Goal: Information Seeking & Learning: Learn about a topic

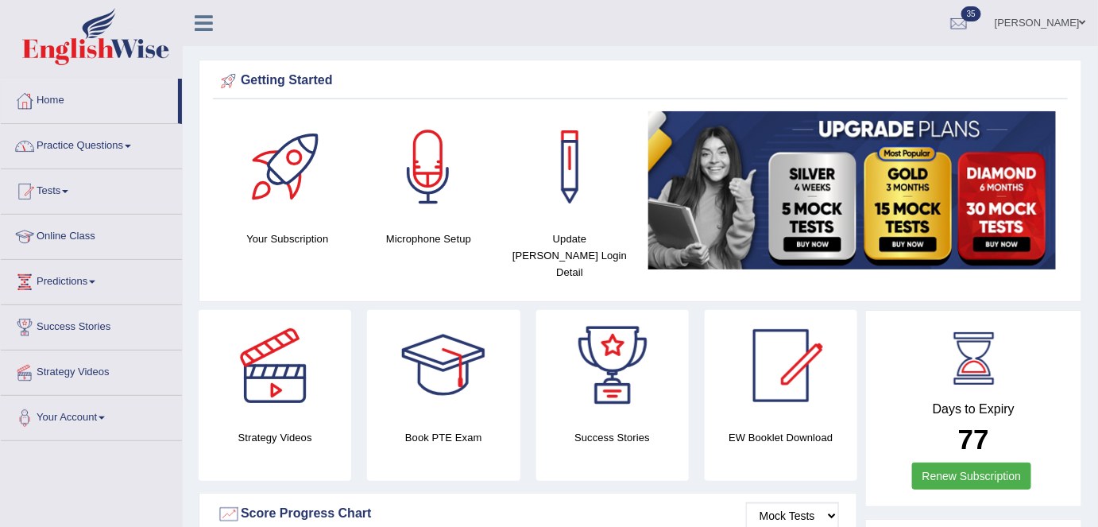
click at [137, 153] on link "Practice Questions" at bounding box center [91, 144] width 181 height 40
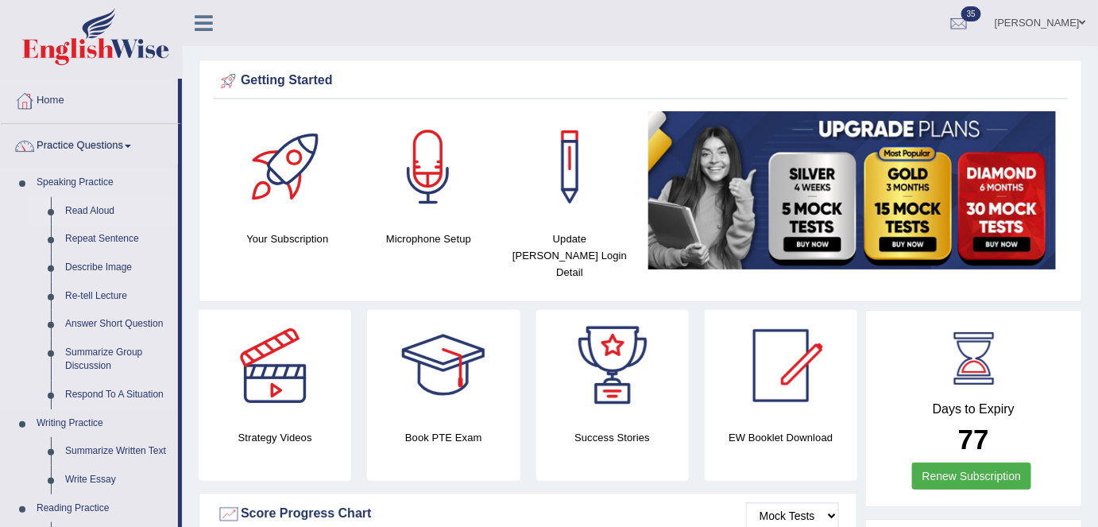
click at [99, 208] on link "Read Aloud" at bounding box center [118, 211] width 120 height 29
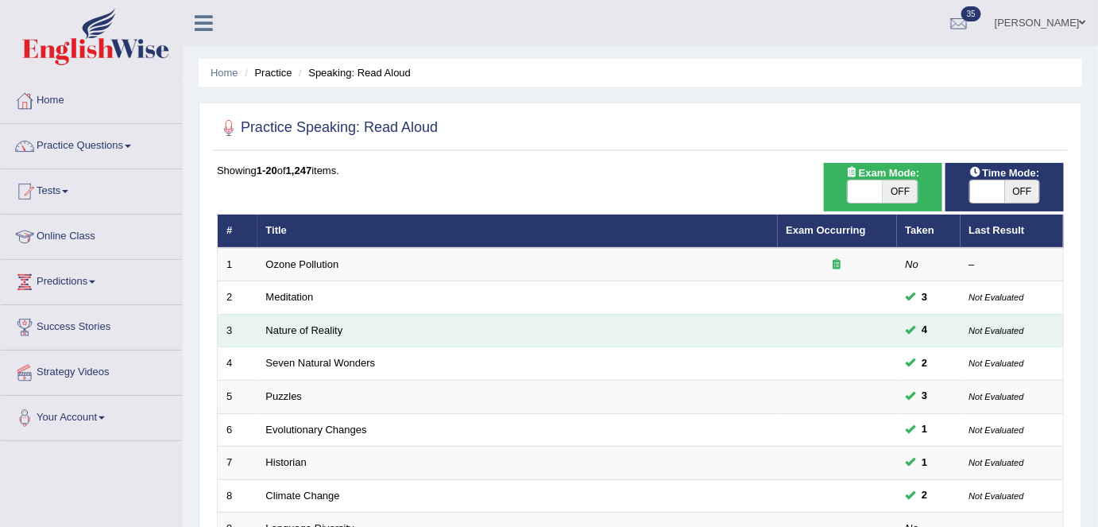
drag, startPoint x: 329, startPoint y: 262, endPoint x: 709, endPoint y: 327, distance: 385.3
click at [329, 262] on link "Ozone Pollution" at bounding box center [302, 264] width 73 height 12
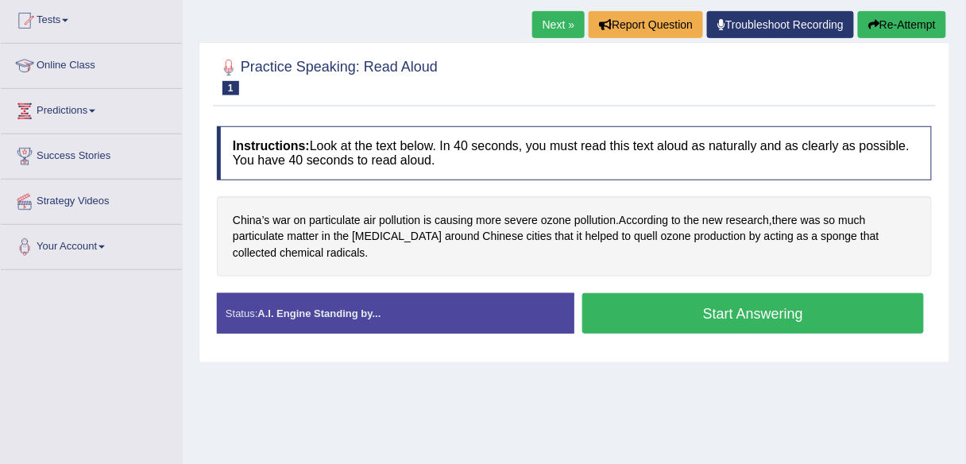
scroll to position [171, 0]
click at [558, 31] on link "Next »" at bounding box center [558, 24] width 52 height 27
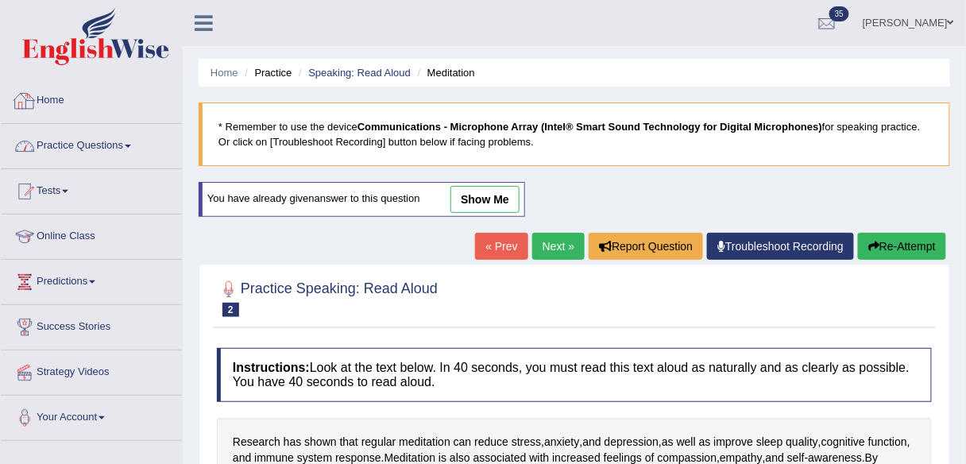
click at [158, 136] on link "Practice Questions" at bounding box center [91, 144] width 181 height 40
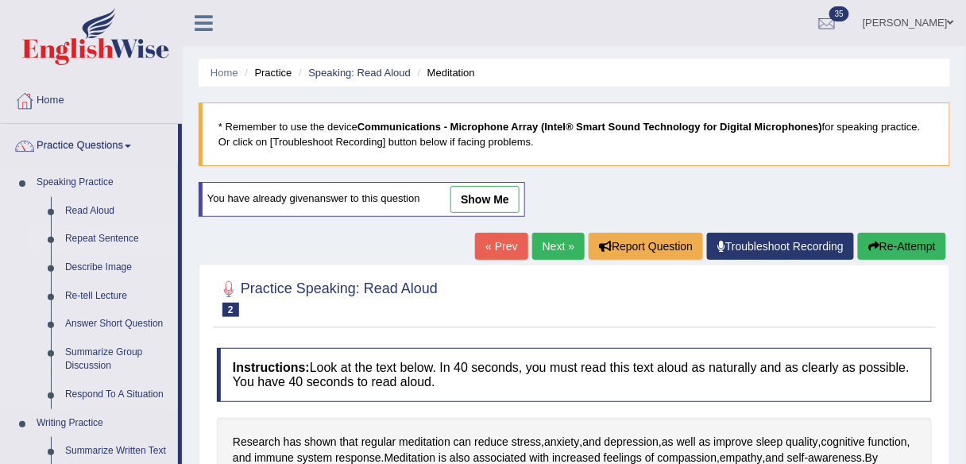
click at [118, 232] on link "Repeat Sentence" at bounding box center [118, 239] width 120 height 29
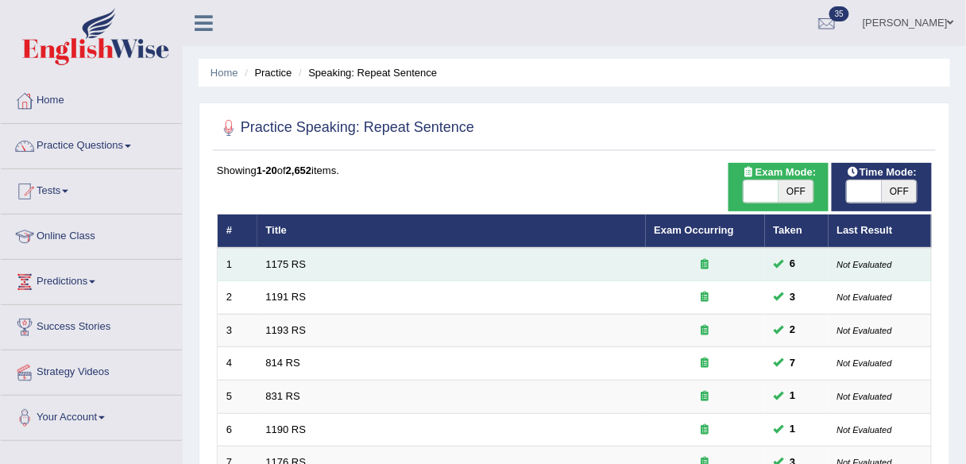
drag, startPoint x: 277, startPoint y: 267, endPoint x: 380, endPoint y: 263, distance: 103.4
click at [278, 267] on link "1175 RS" at bounding box center [286, 264] width 41 height 12
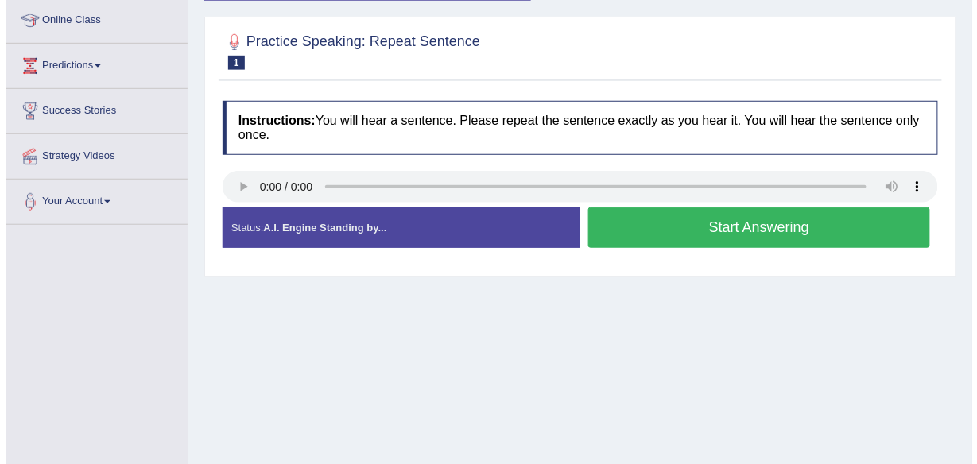
scroll to position [216, 0]
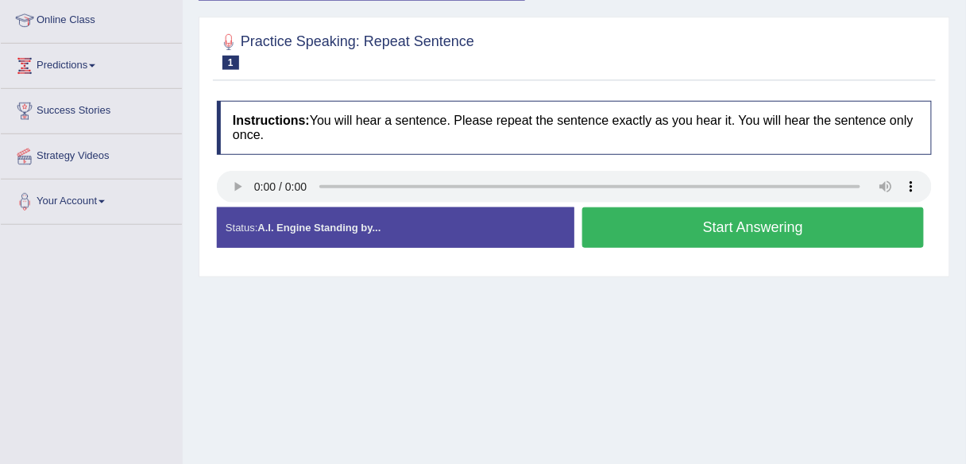
click at [648, 248] on button "Start Answering" at bounding box center [754, 227] width 342 height 41
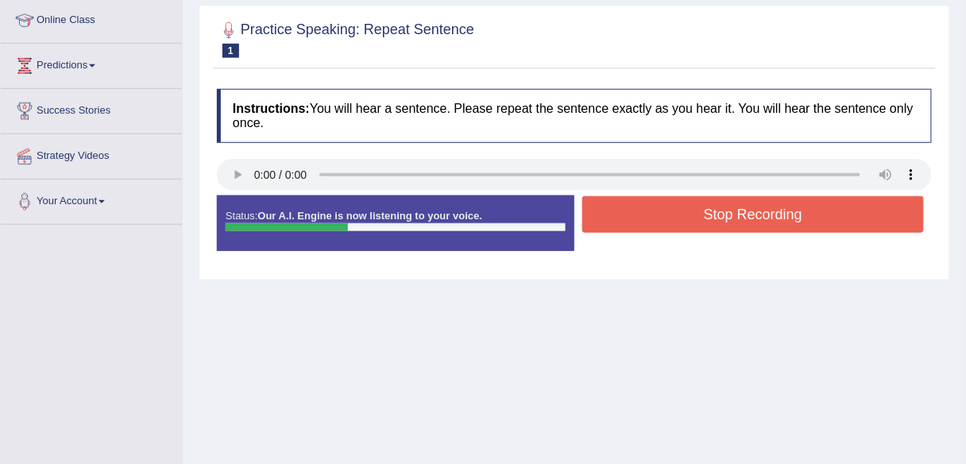
click at [652, 213] on button "Stop Recording" at bounding box center [754, 214] width 342 height 37
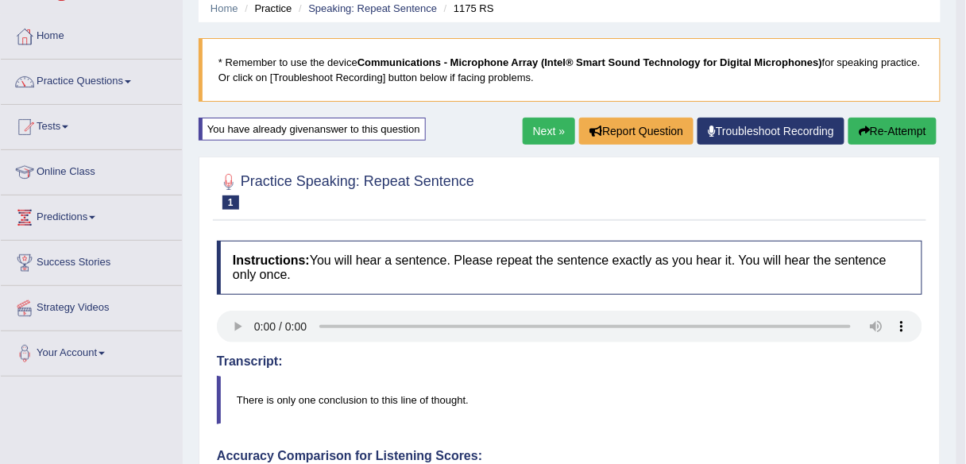
scroll to position [0, 0]
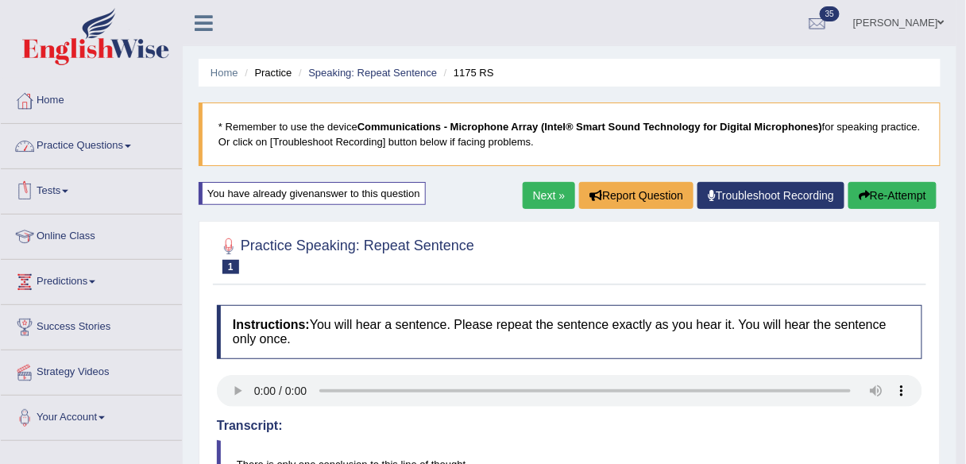
click at [127, 154] on link "Practice Questions" at bounding box center [91, 144] width 181 height 40
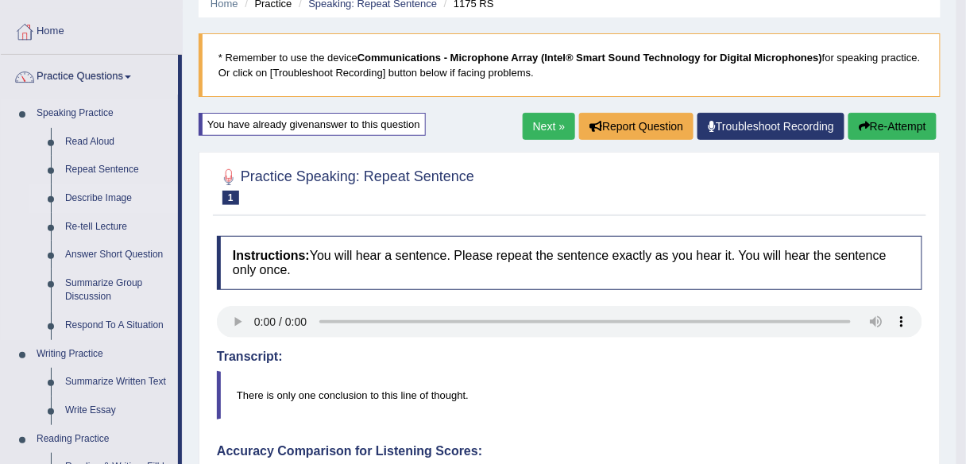
scroll to position [70, 0]
click at [126, 197] on link "Describe Image" at bounding box center [118, 198] width 120 height 29
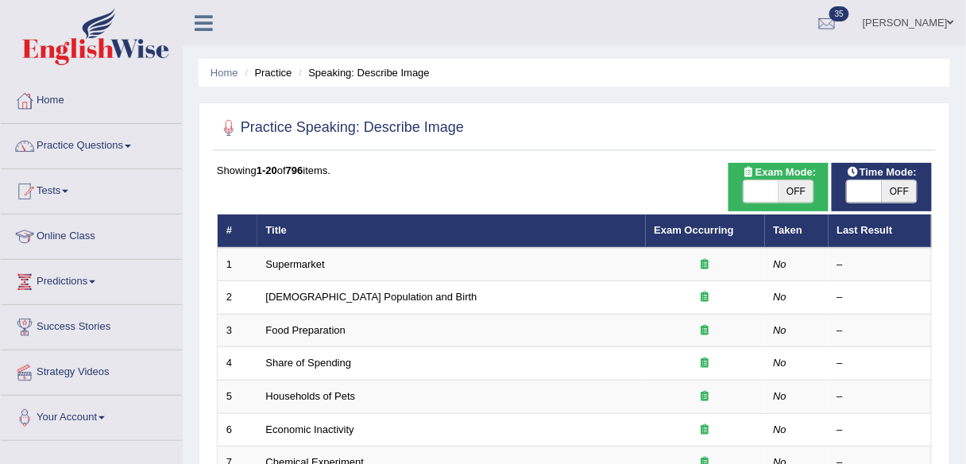
click at [805, 195] on span "OFF" at bounding box center [796, 191] width 35 height 22
checkbox input "true"
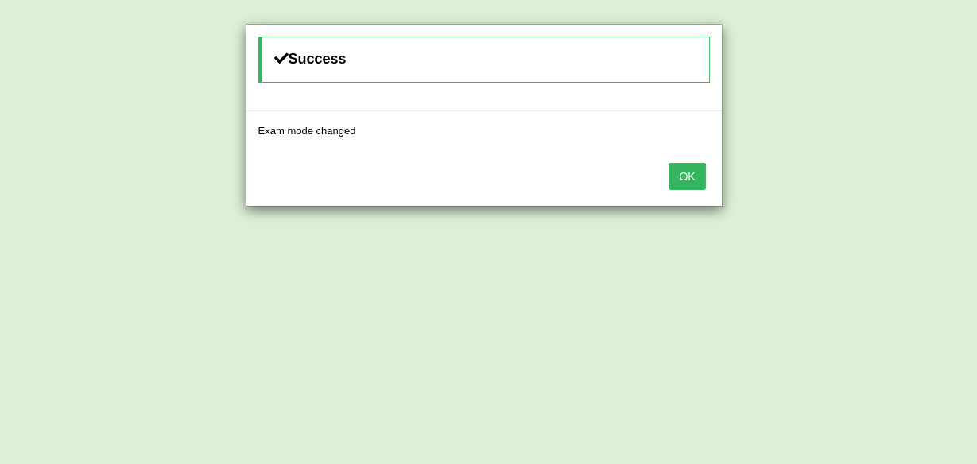
click at [687, 181] on button "OK" at bounding box center [686, 176] width 37 height 27
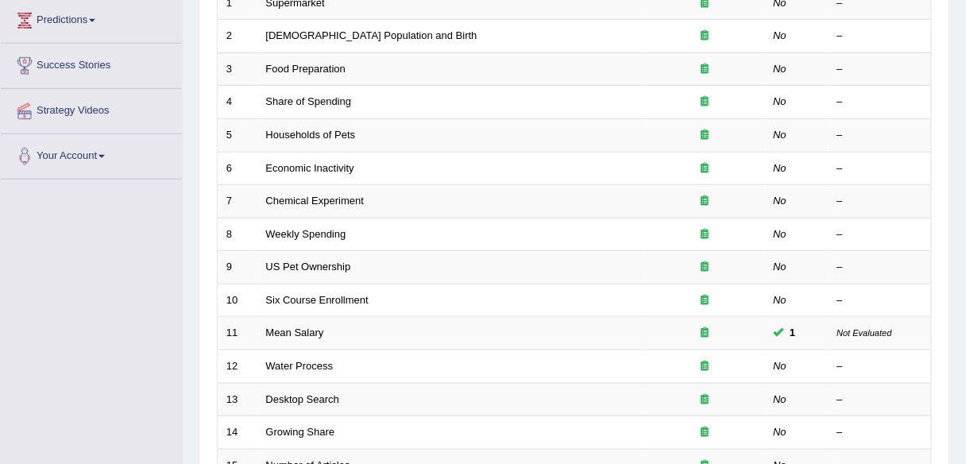
scroll to position [262, 0]
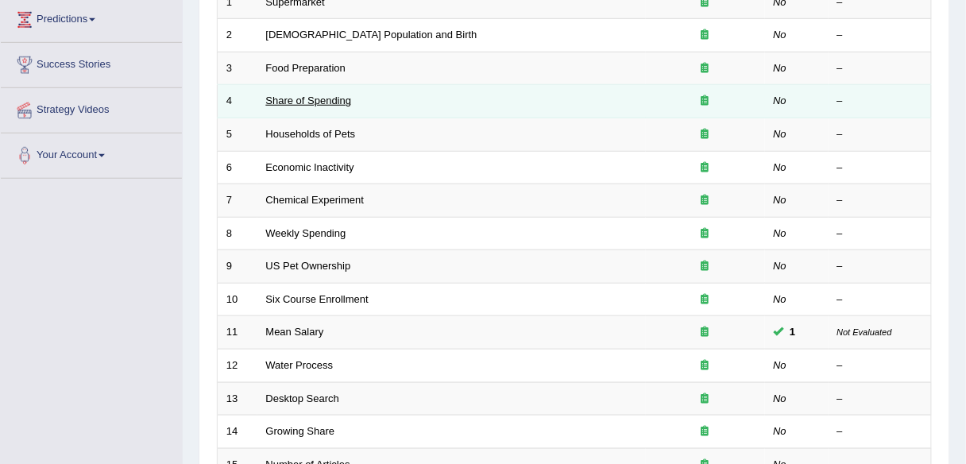
click at [346, 99] on link "Share of Spending" at bounding box center [309, 101] width 86 height 12
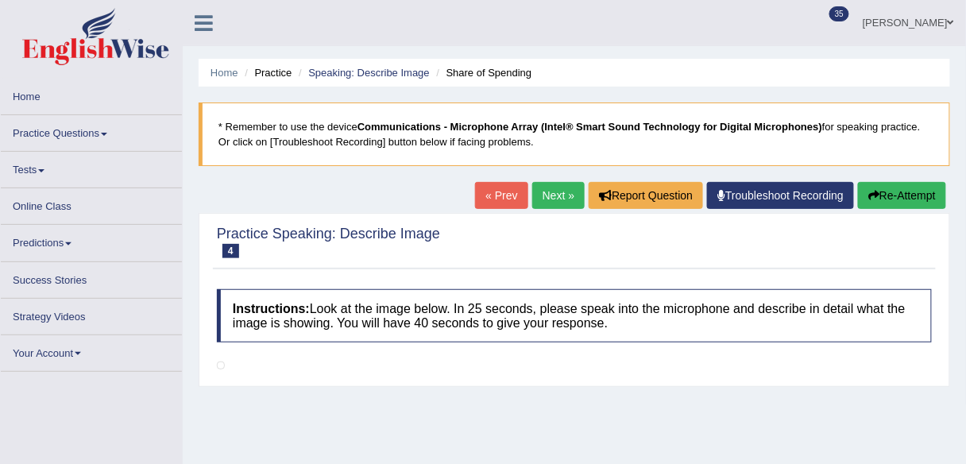
click at [558, 200] on link "Next »" at bounding box center [558, 195] width 52 height 27
click at [395, 73] on link "Speaking: Describe Image" at bounding box center [368, 73] width 121 height 12
click at [110, 134] on link "Practice Questions" at bounding box center [91, 130] width 181 height 31
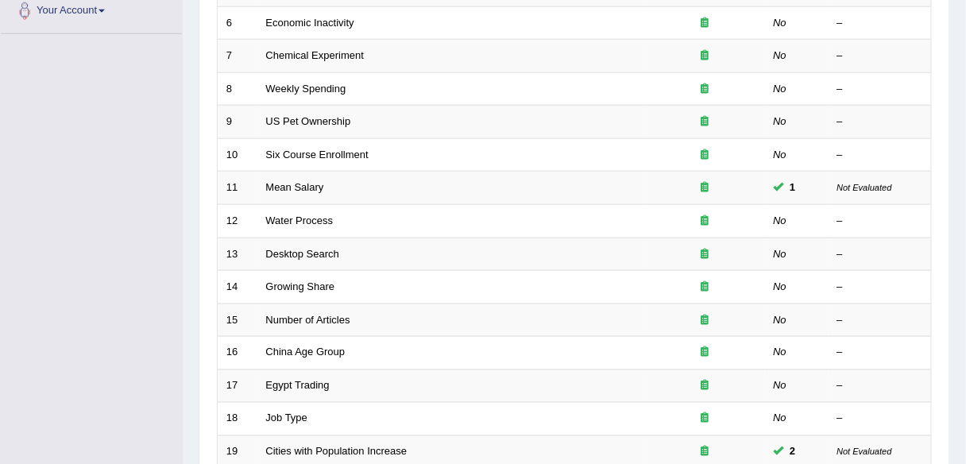
scroll to position [409, 0]
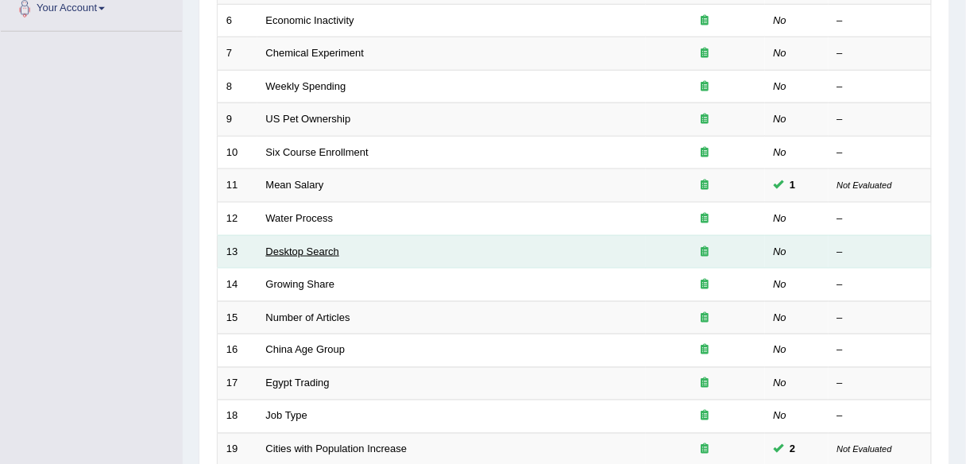
click at [321, 250] on link "Desktop Search" at bounding box center [303, 252] width 74 height 12
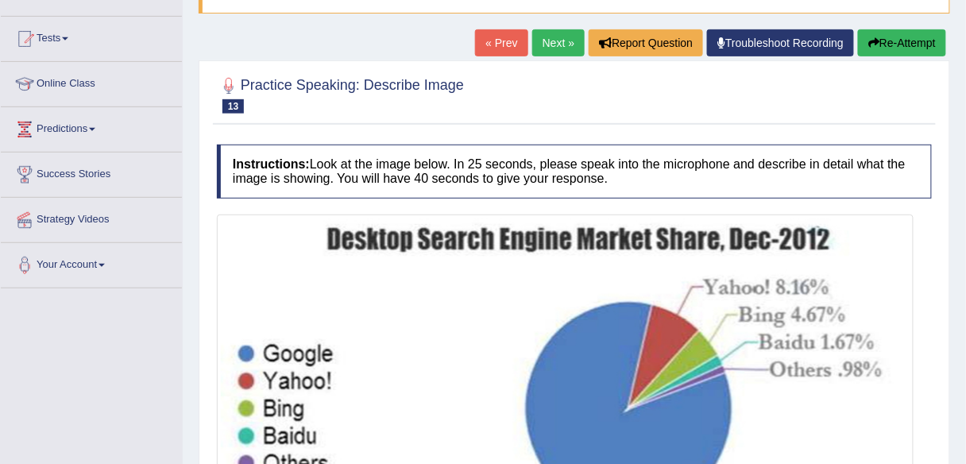
scroll to position [142, 0]
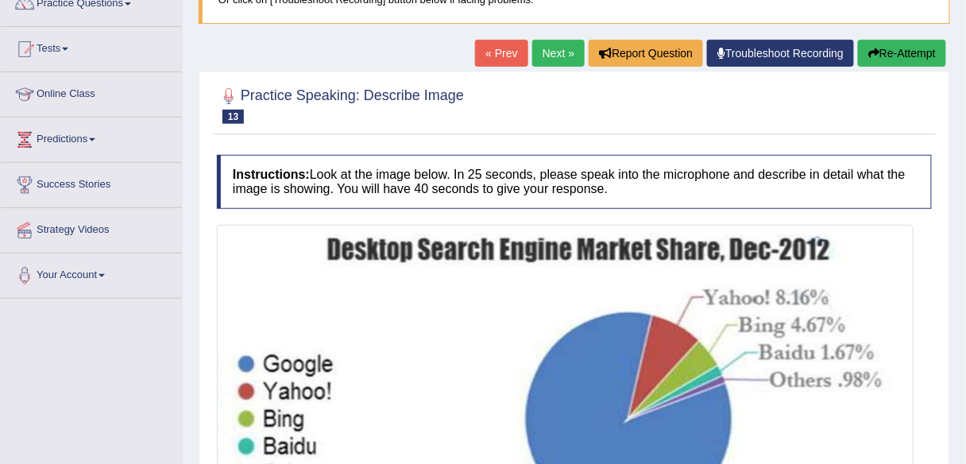
click at [544, 57] on link "Next »" at bounding box center [558, 53] width 52 height 27
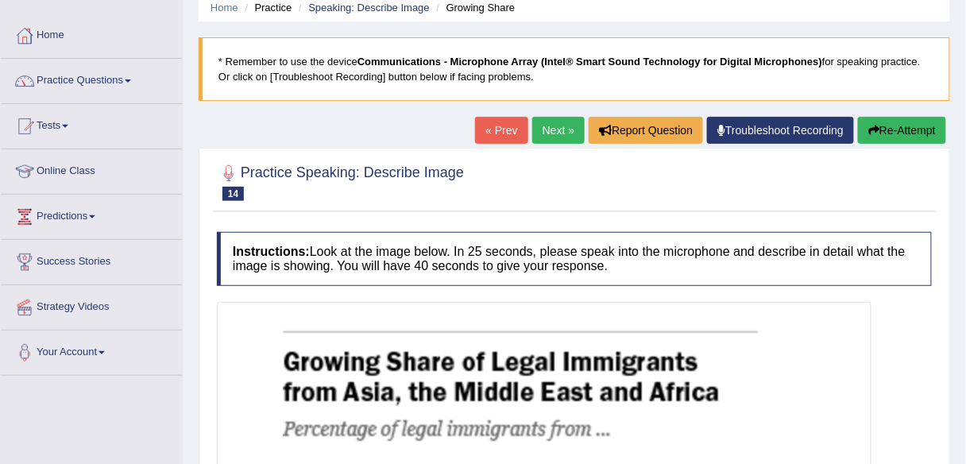
scroll to position [46, 0]
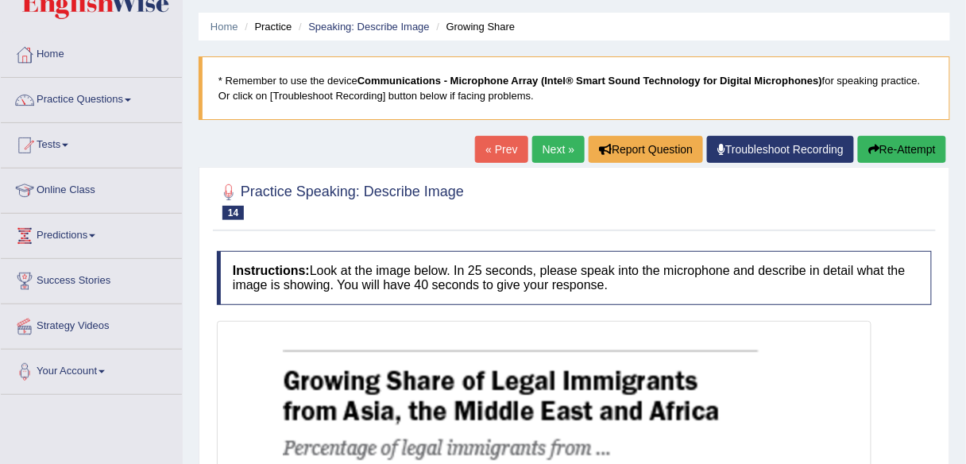
click at [552, 177] on div at bounding box center [574, 200] width 715 height 48
click at [562, 149] on link "Next »" at bounding box center [558, 149] width 52 height 27
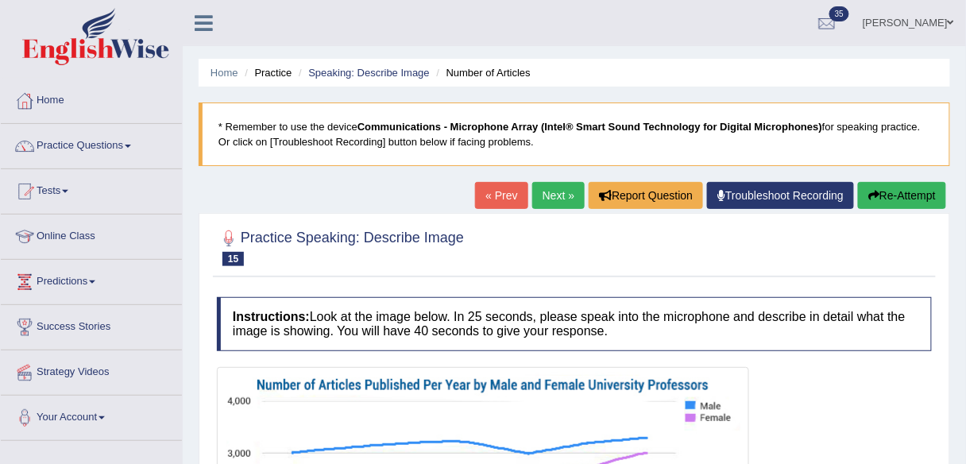
click at [493, 200] on link "« Prev" at bounding box center [501, 195] width 52 height 27
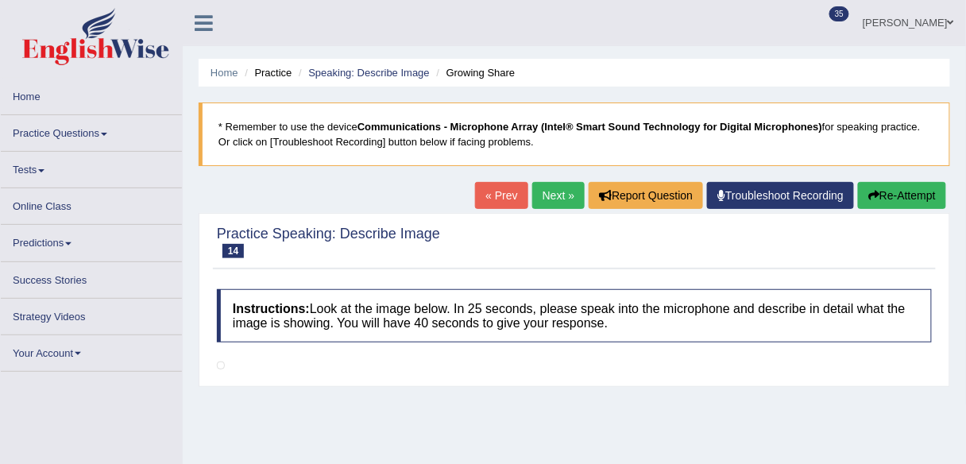
drag, startPoint x: 0, startPoint y: 0, endPoint x: 493, endPoint y: 200, distance: 531.8
click at [493, 200] on link "« Prev" at bounding box center [501, 195] width 52 height 27
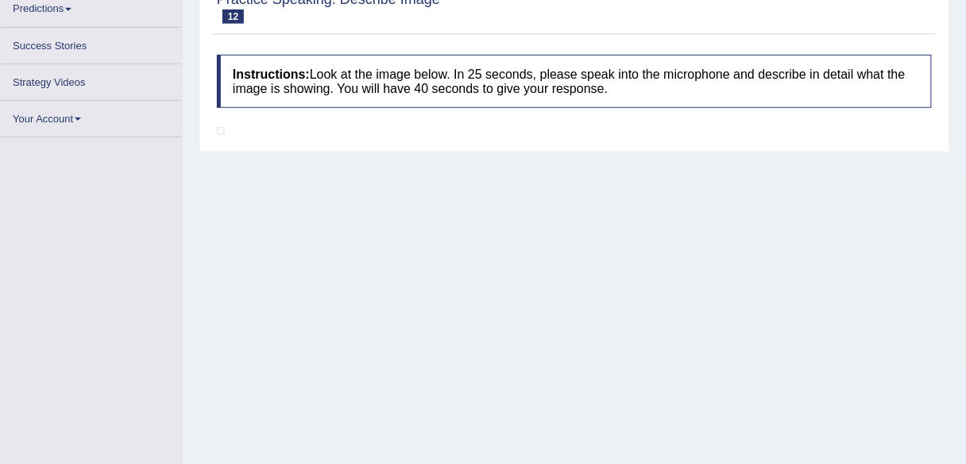
scroll to position [1, 0]
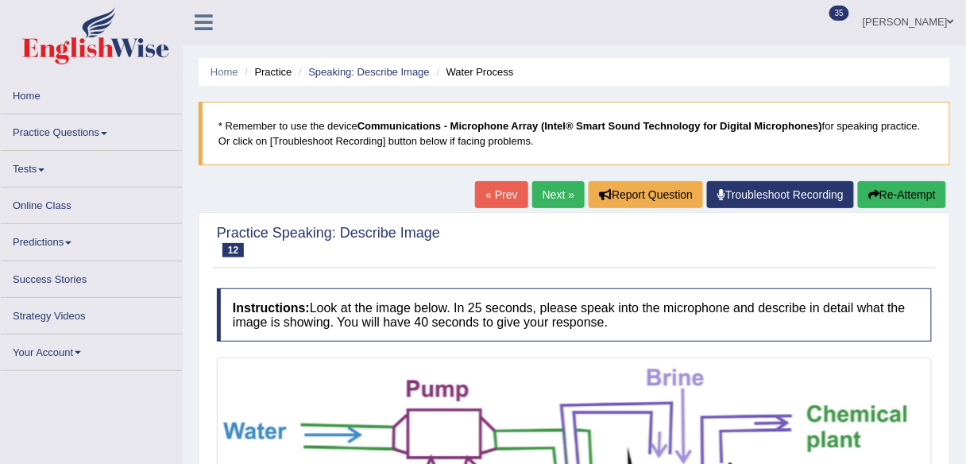
click at [550, 196] on link "Next »" at bounding box center [558, 194] width 52 height 27
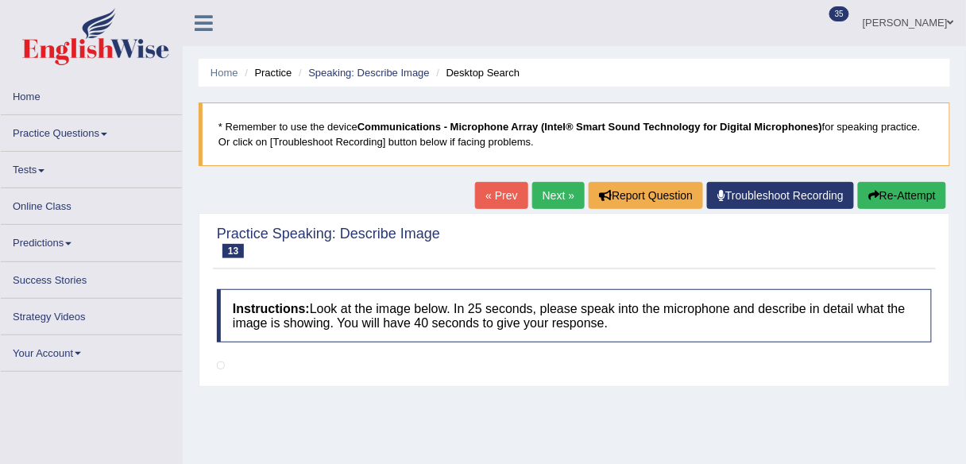
click at [550, 196] on link "Next »" at bounding box center [558, 195] width 52 height 27
drag, startPoint x: 0, startPoint y: 0, endPoint x: 550, endPoint y: 196, distance: 583.9
click at [550, 196] on link "Next »" at bounding box center [558, 195] width 52 height 27
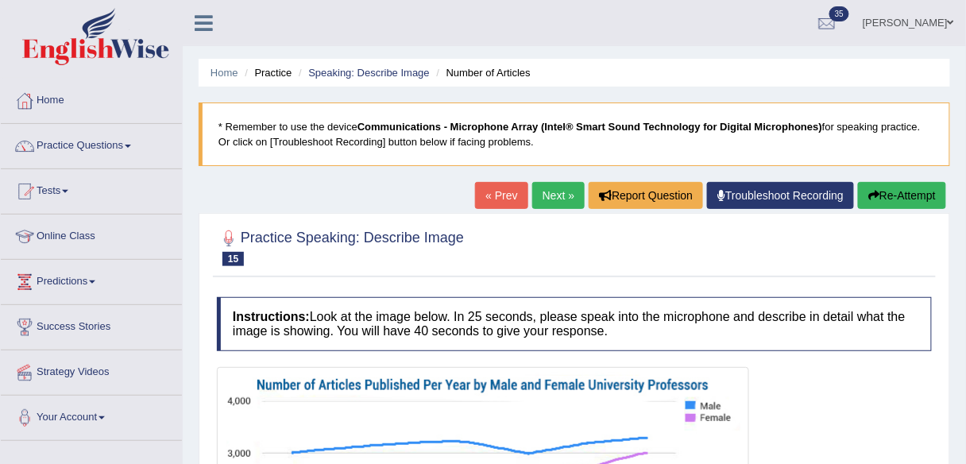
drag, startPoint x: 0, startPoint y: 0, endPoint x: 550, endPoint y: 196, distance: 583.9
click at [550, 196] on link "Next »" at bounding box center [558, 195] width 52 height 27
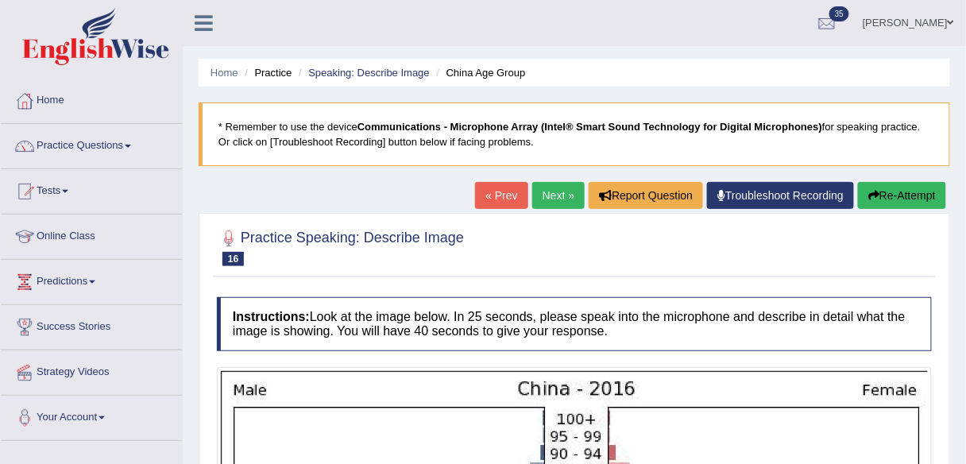
click at [572, 200] on link "Next »" at bounding box center [558, 195] width 52 height 27
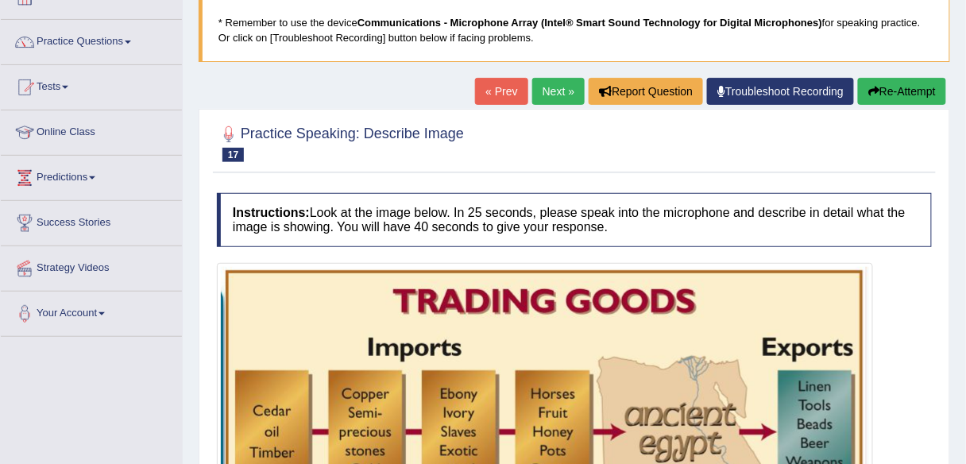
scroll to position [106, 0]
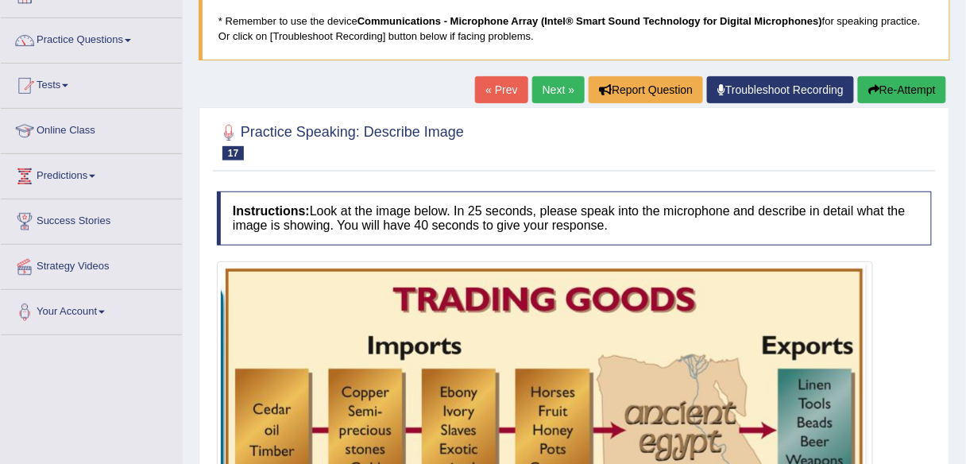
click at [564, 91] on link "Next »" at bounding box center [558, 89] width 52 height 27
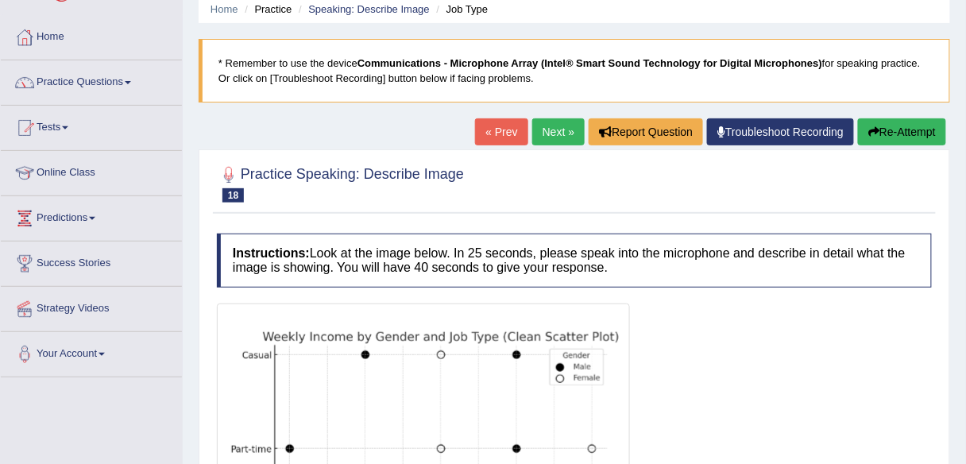
scroll to position [64, 0]
click at [552, 133] on link "Next »" at bounding box center [558, 131] width 52 height 27
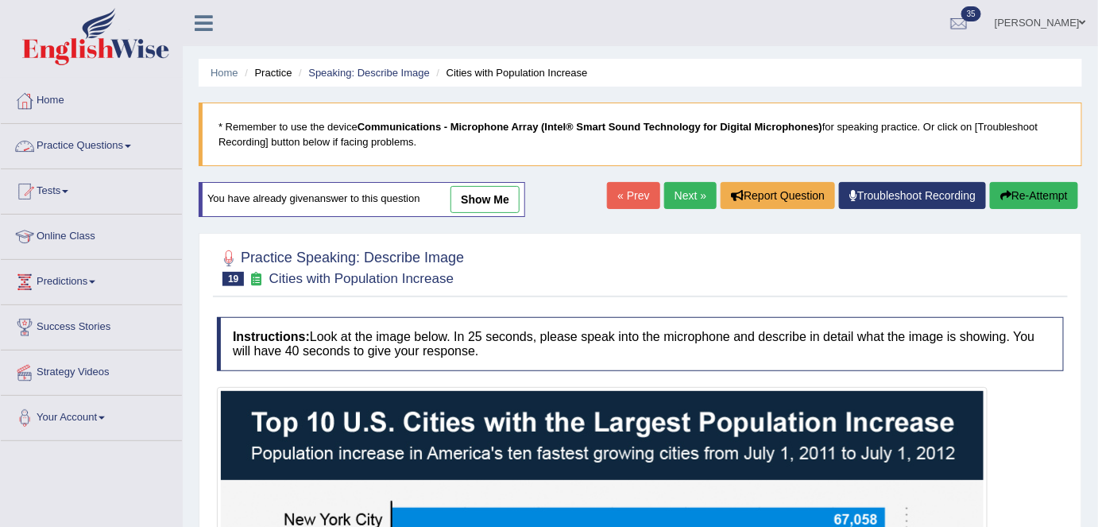
click at [132, 151] on link "Practice Questions" at bounding box center [91, 144] width 181 height 40
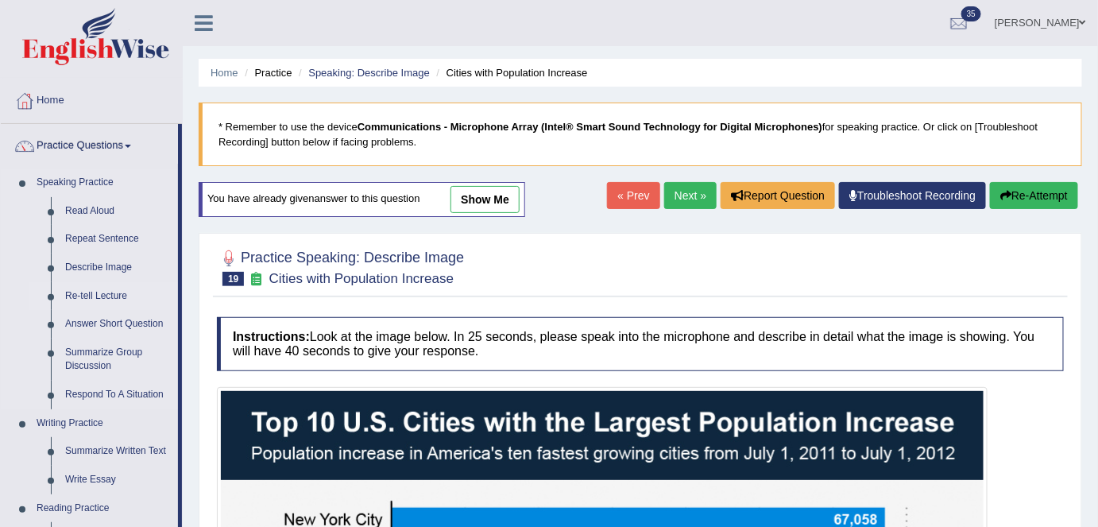
click at [108, 293] on link "Re-tell Lecture" at bounding box center [118, 296] width 120 height 29
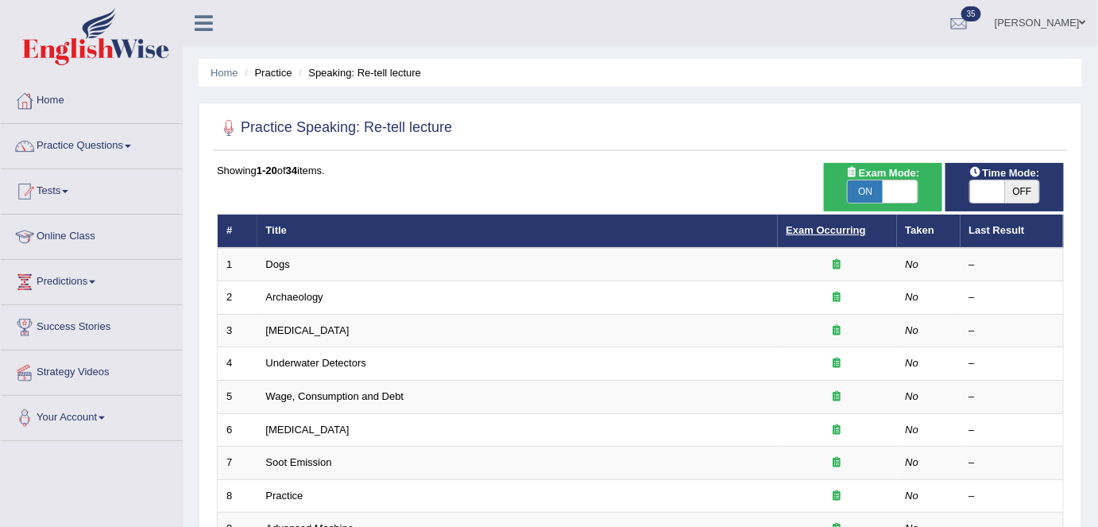
click at [830, 230] on link "Exam Occurring" at bounding box center [826, 230] width 79 height 12
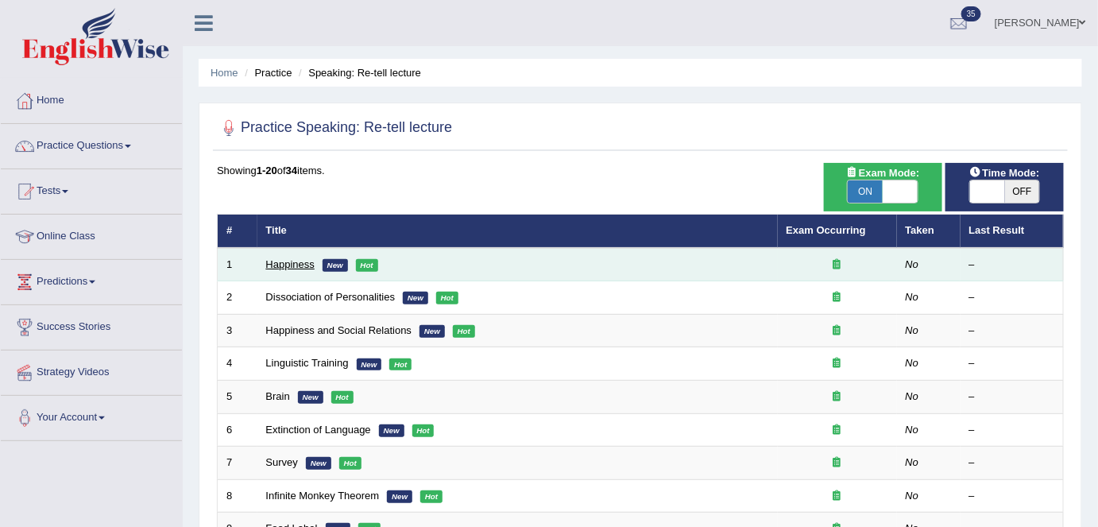
click at [296, 262] on link "Happiness" at bounding box center [290, 264] width 48 height 12
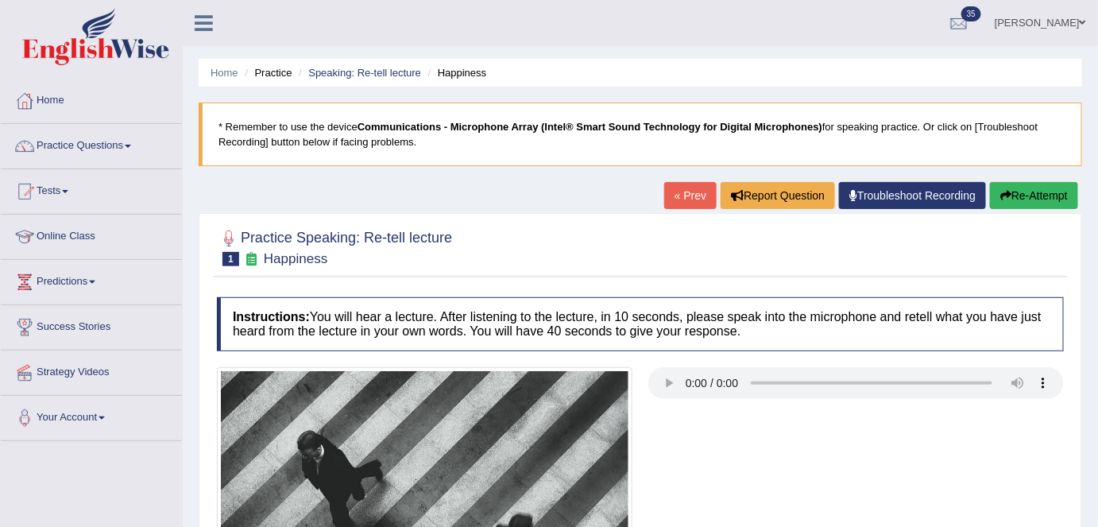
click at [688, 201] on link "« Prev" at bounding box center [690, 195] width 52 height 27
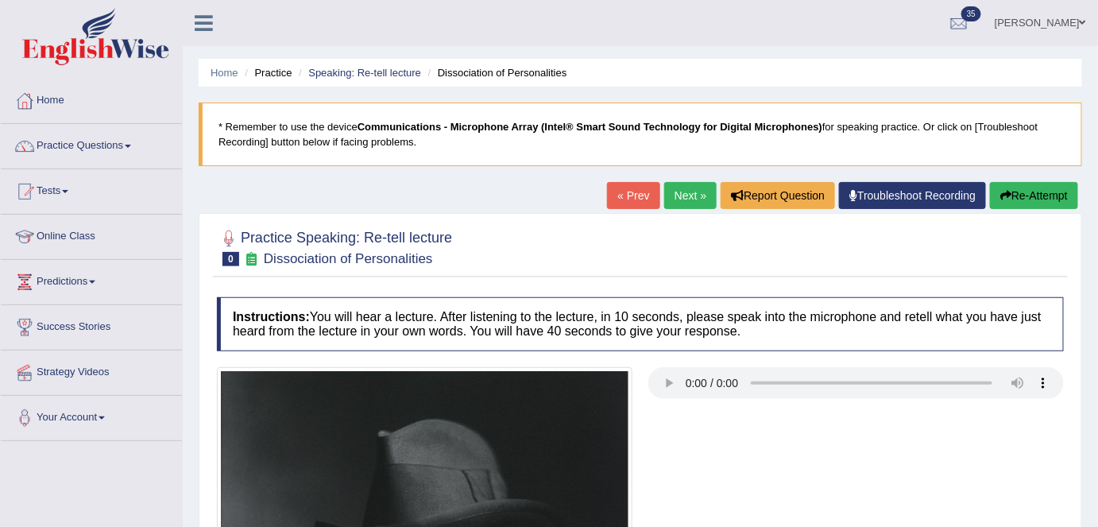
click at [626, 199] on link "« Prev" at bounding box center [633, 195] width 52 height 27
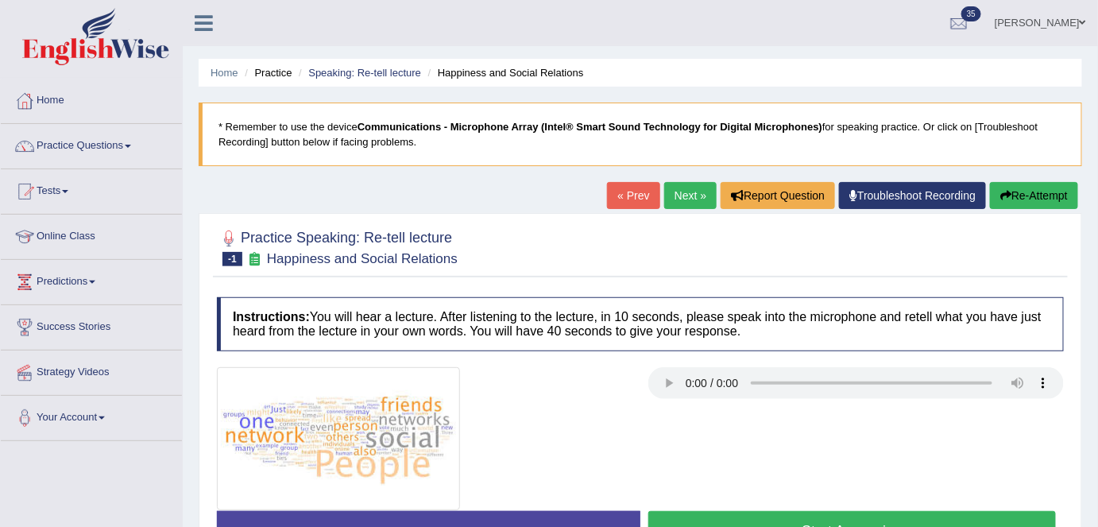
drag, startPoint x: 0, startPoint y: 0, endPoint x: 626, endPoint y: 199, distance: 657.2
click at [626, 199] on link "« Prev" at bounding box center [633, 195] width 52 height 27
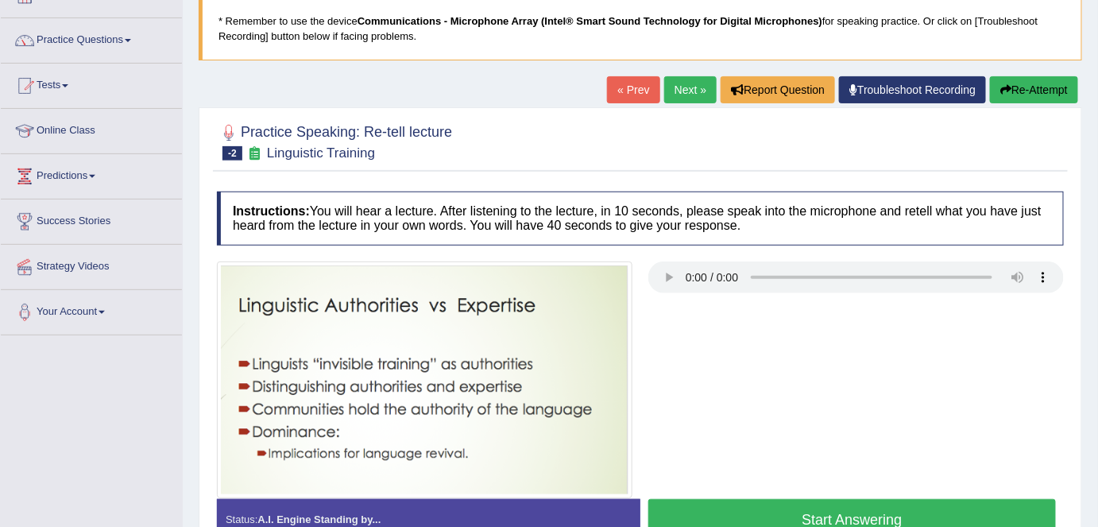
scroll to position [106, 0]
click at [637, 87] on link "« Prev" at bounding box center [633, 89] width 52 height 27
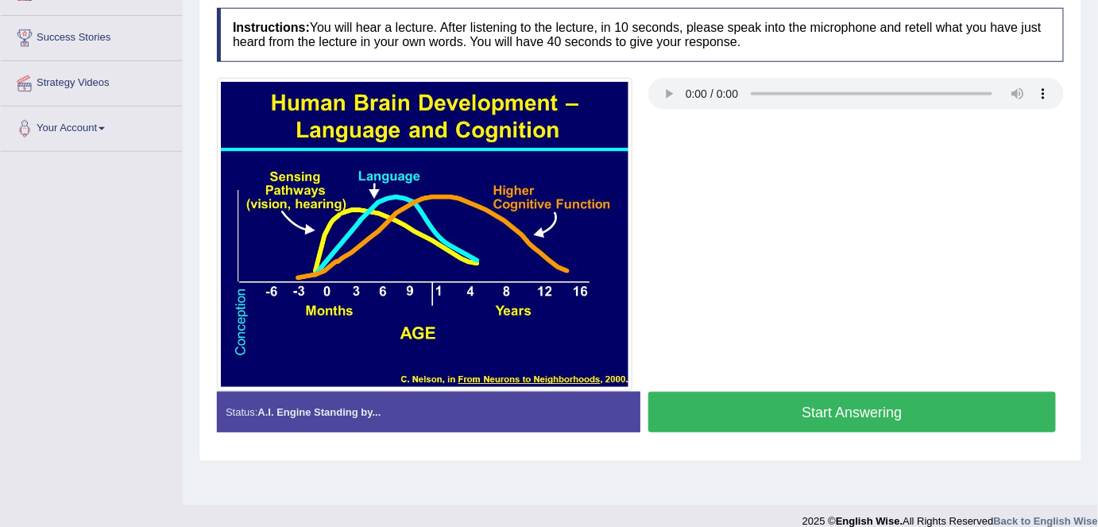
scroll to position [290, 0]
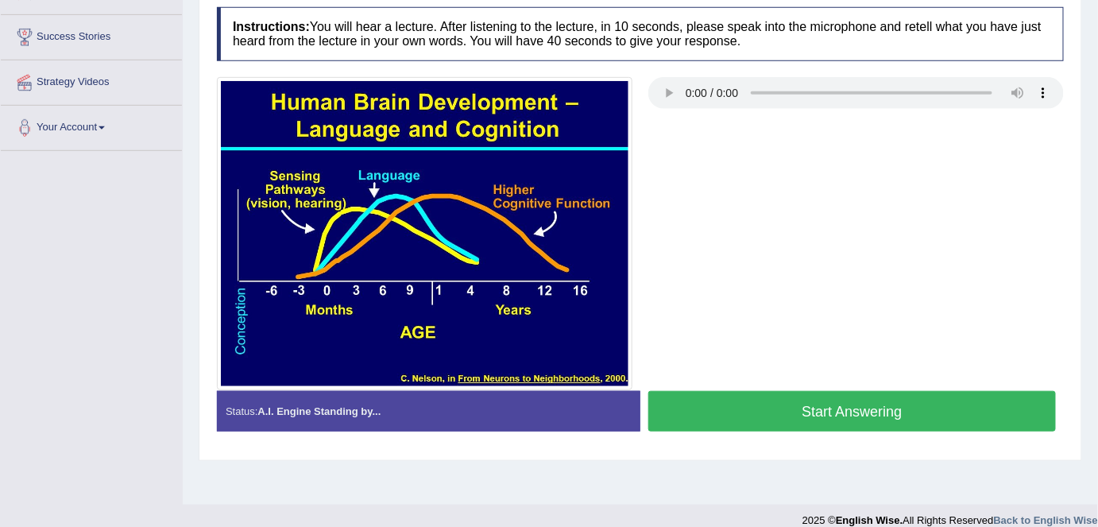
click at [741, 418] on button "Start Answering" at bounding box center [852, 411] width 408 height 41
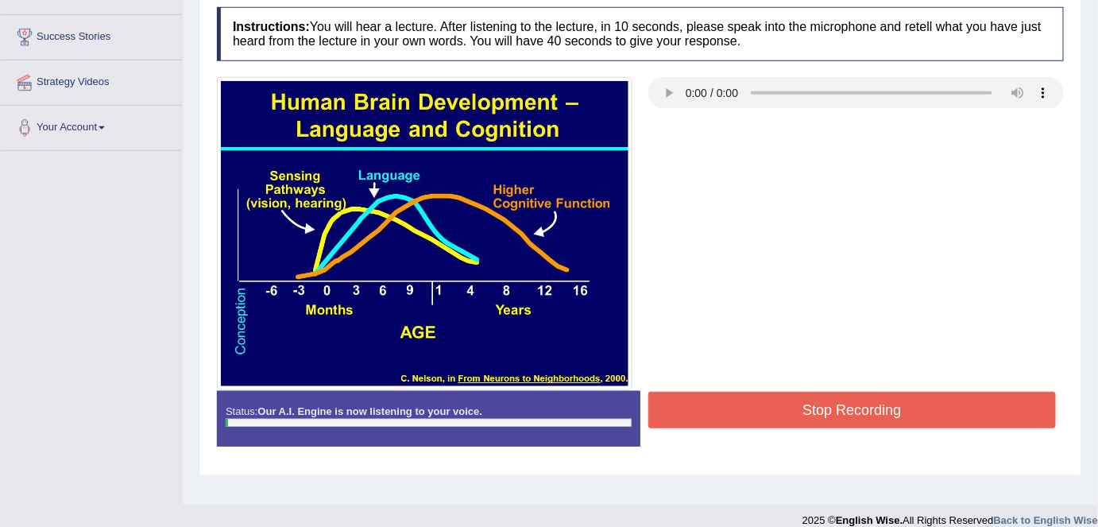
click at [741, 418] on button "Stop Recording" at bounding box center [852, 410] width 408 height 37
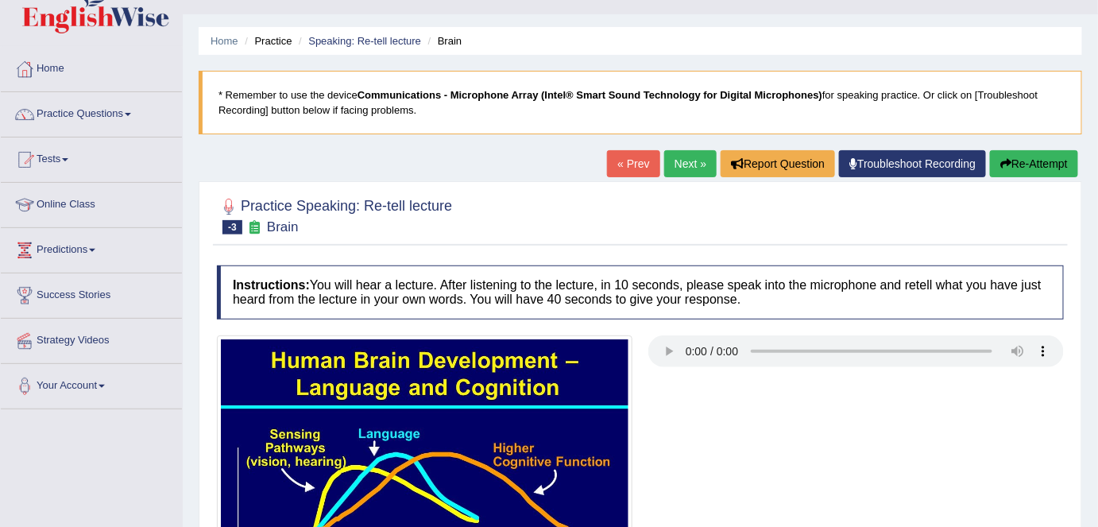
scroll to position [0, 0]
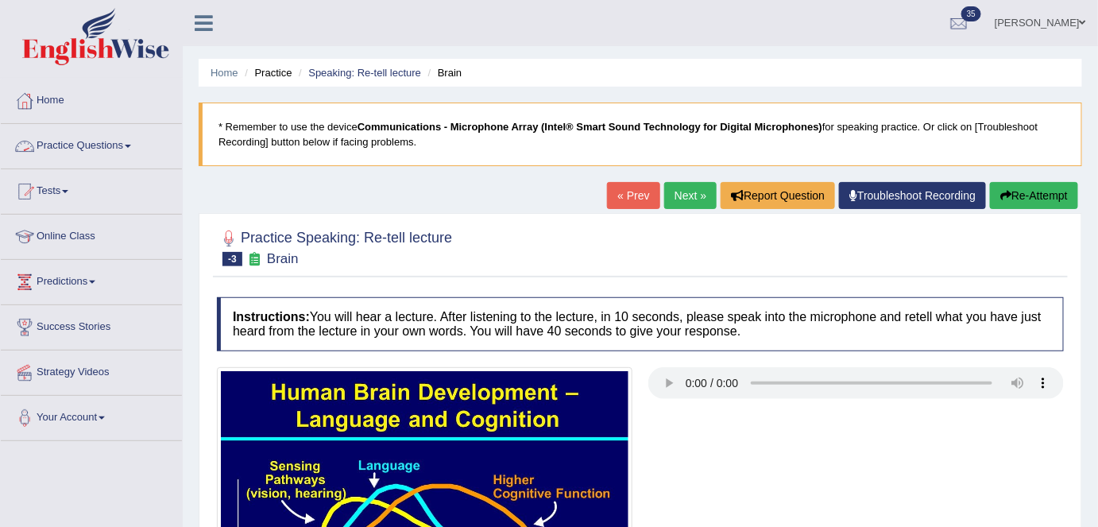
click at [122, 157] on link "Practice Questions" at bounding box center [91, 144] width 181 height 40
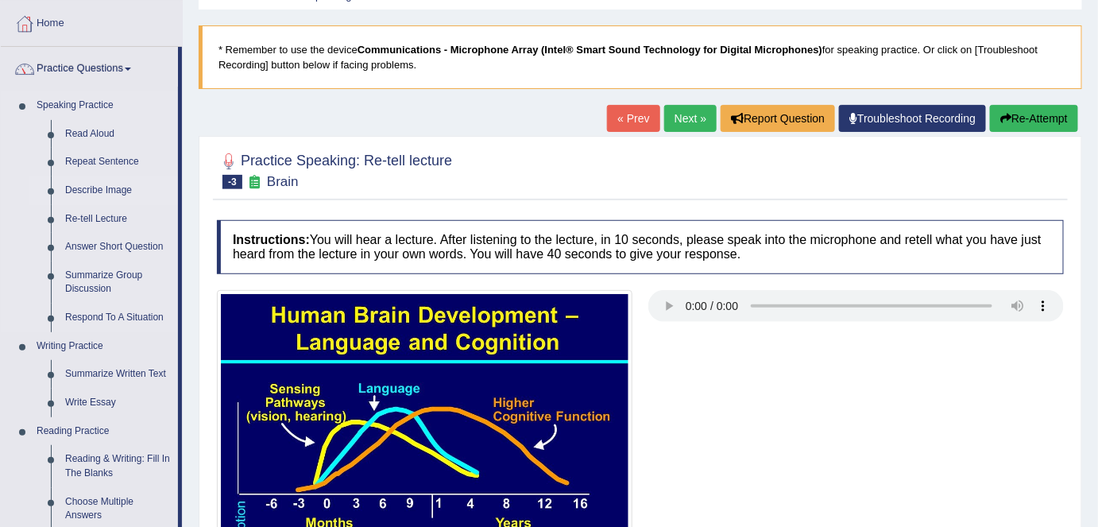
scroll to position [87, 0]
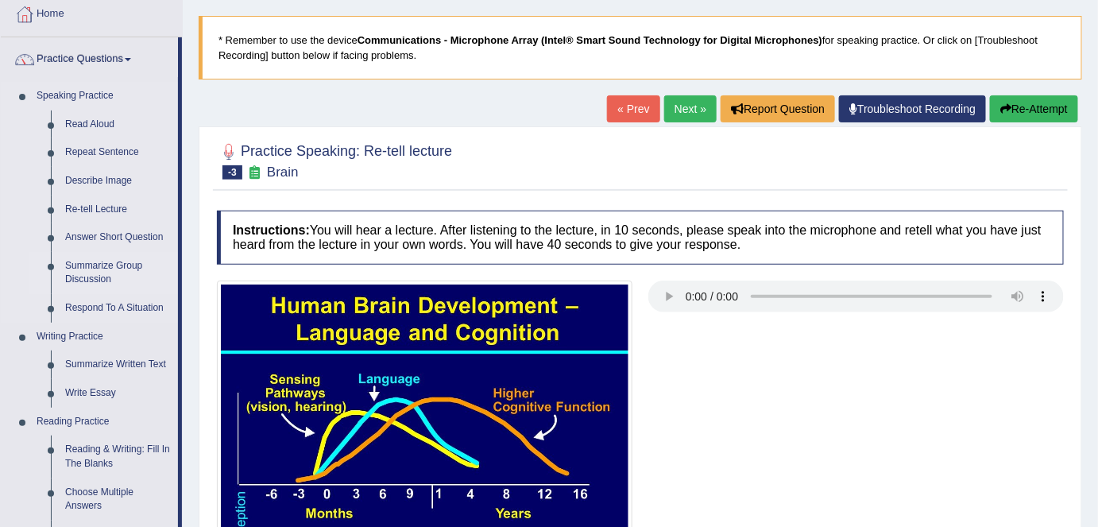
click at [122, 272] on link "Summarize Group Discussion" at bounding box center [118, 273] width 120 height 42
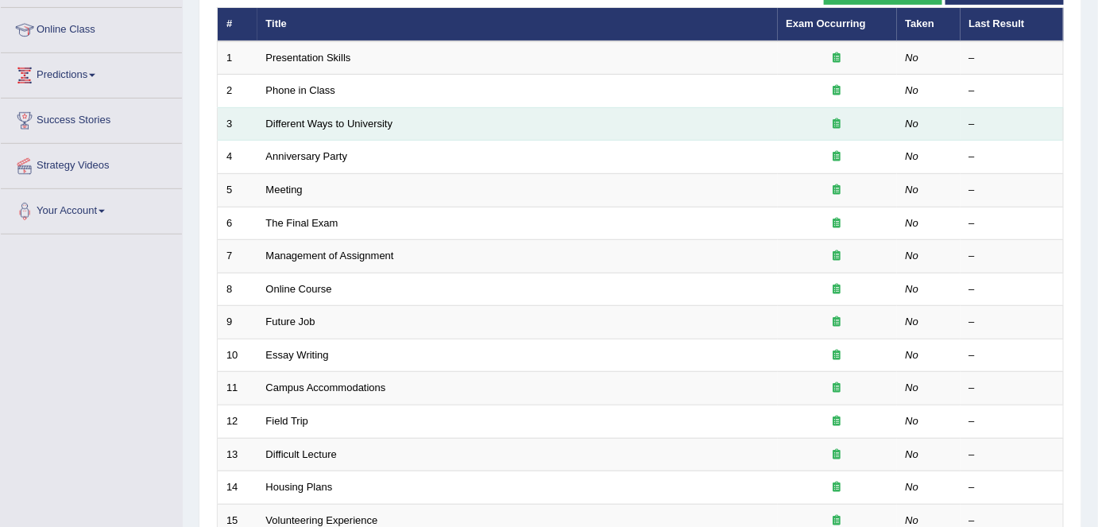
scroll to position [279, 0]
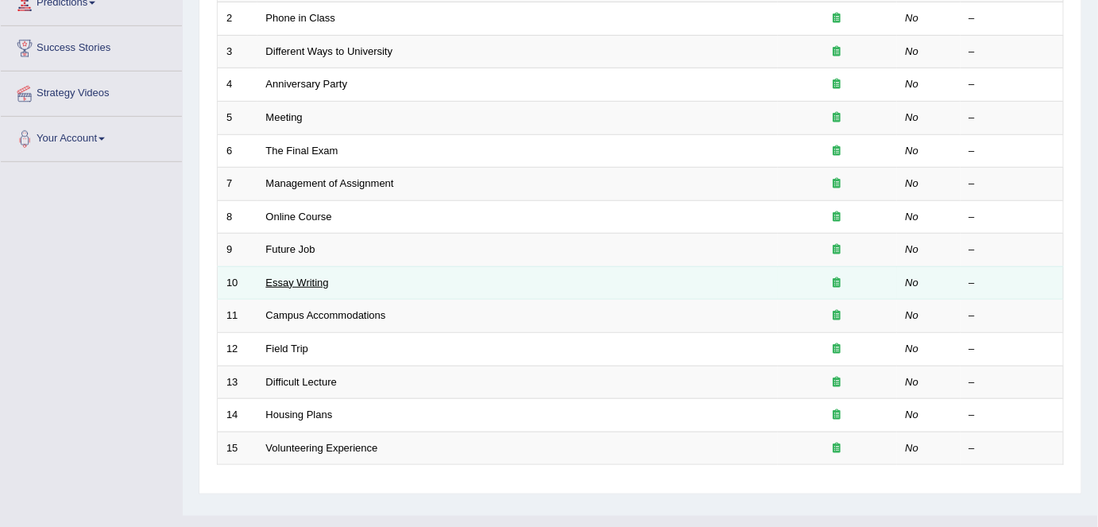
click at [314, 278] on link "Essay Writing" at bounding box center [297, 283] width 63 height 12
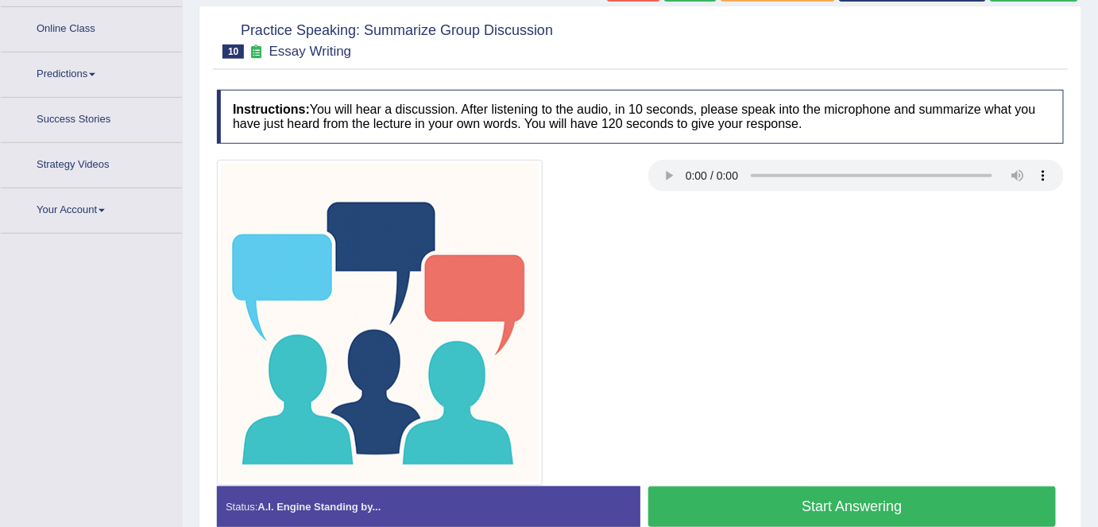
scroll to position [237, 0]
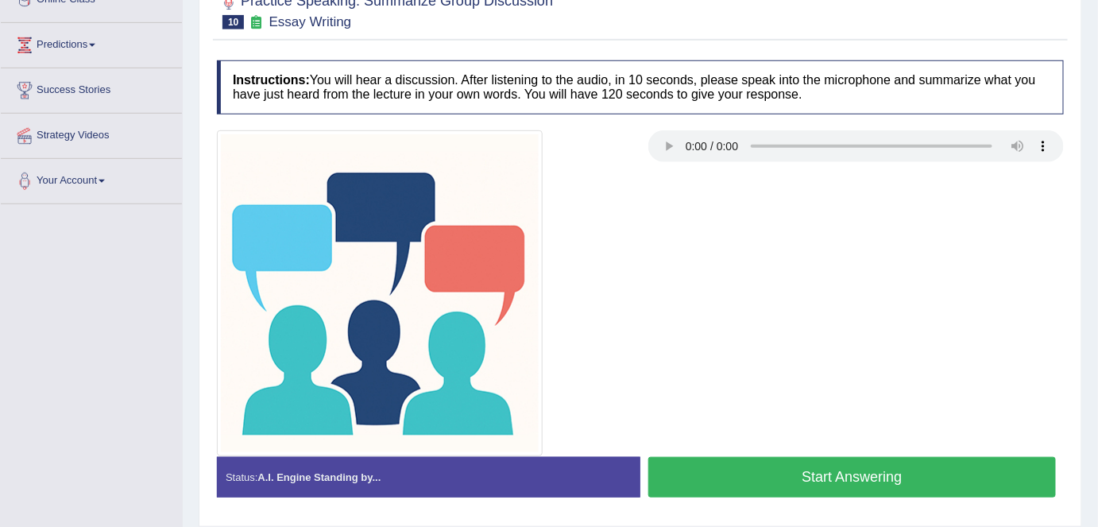
click at [996, 288] on div at bounding box center [640, 293] width 863 height 326
click at [998, 288] on div at bounding box center [640, 293] width 863 height 326
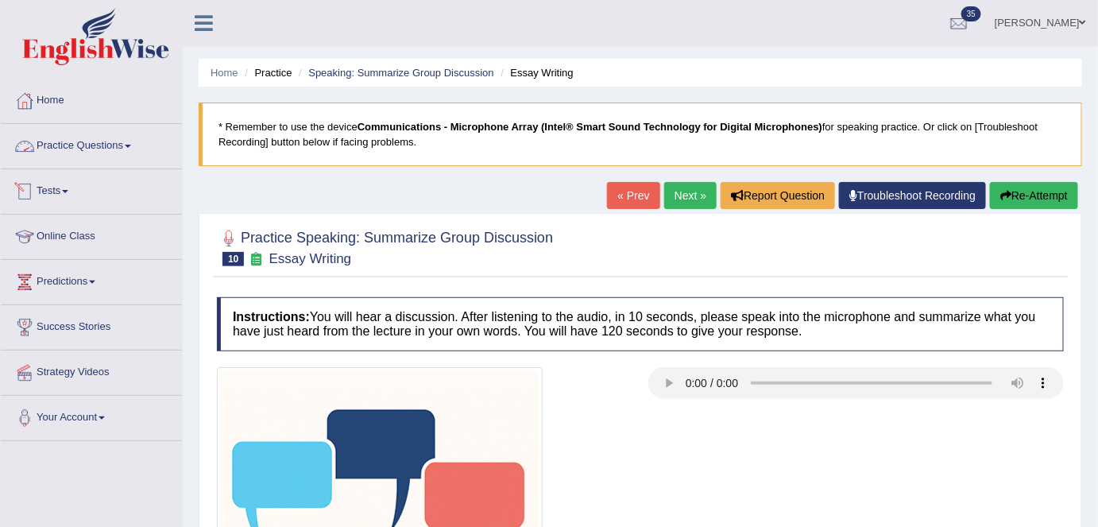
click at [134, 156] on link "Practice Questions" at bounding box center [91, 144] width 181 height 40
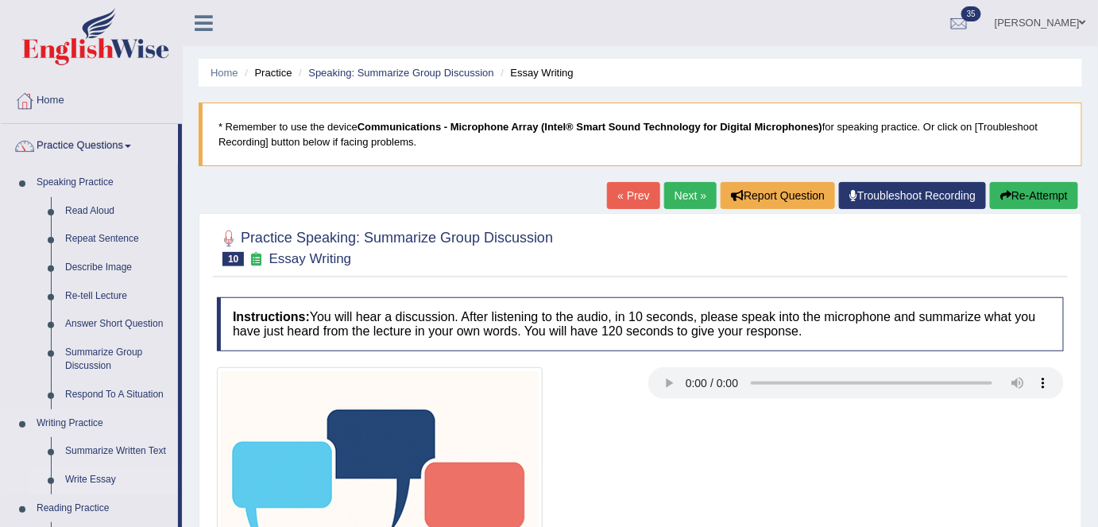
click at [111, 487] on link "Write Essay" at bounding box center [118, 480] width 120 height 29
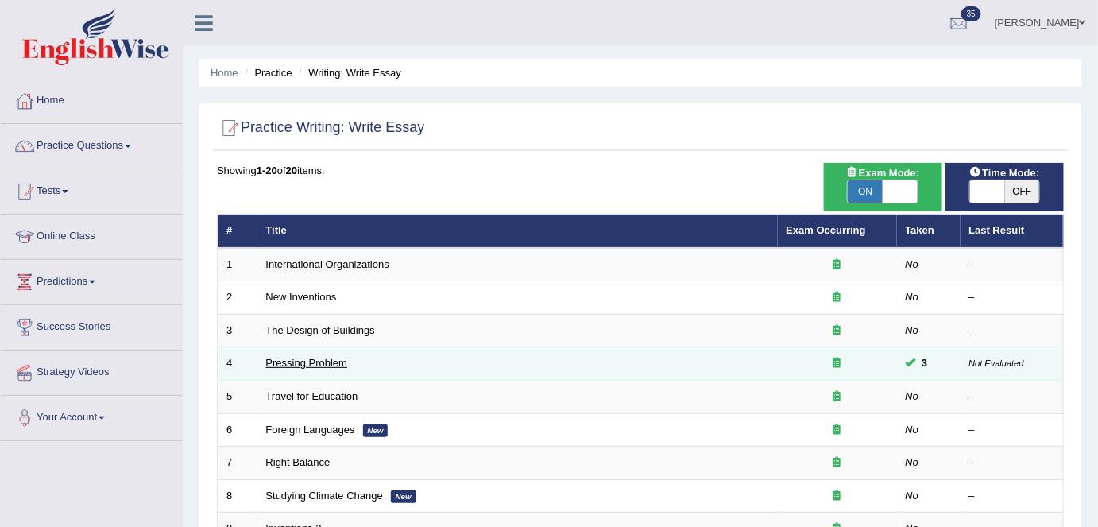
click at [337, 359] on link "Pressing Problem" at bounding box center [307, 363] width 82 height 12
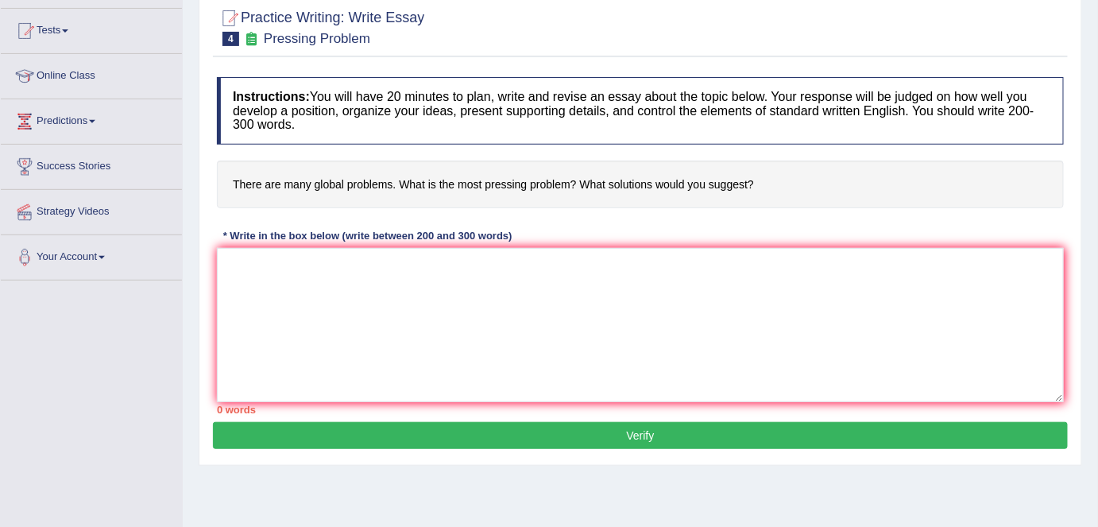
scroll to position [159, 0]
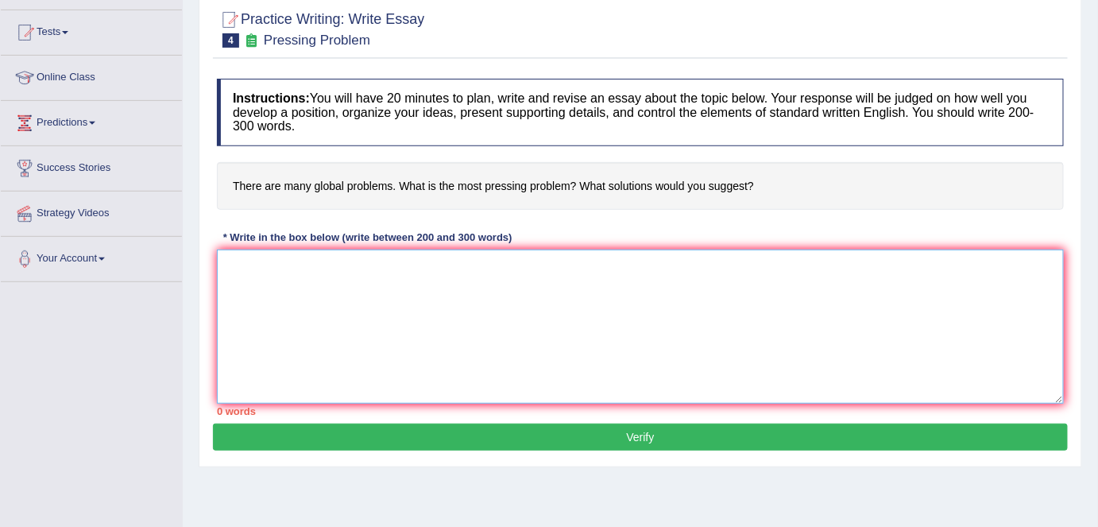
click at [675, 298] on textarea at bounding box center [640, 327] width 847 height 154
paste textarea "n [DATE] society, it has been known that there are many global problems. In my …"
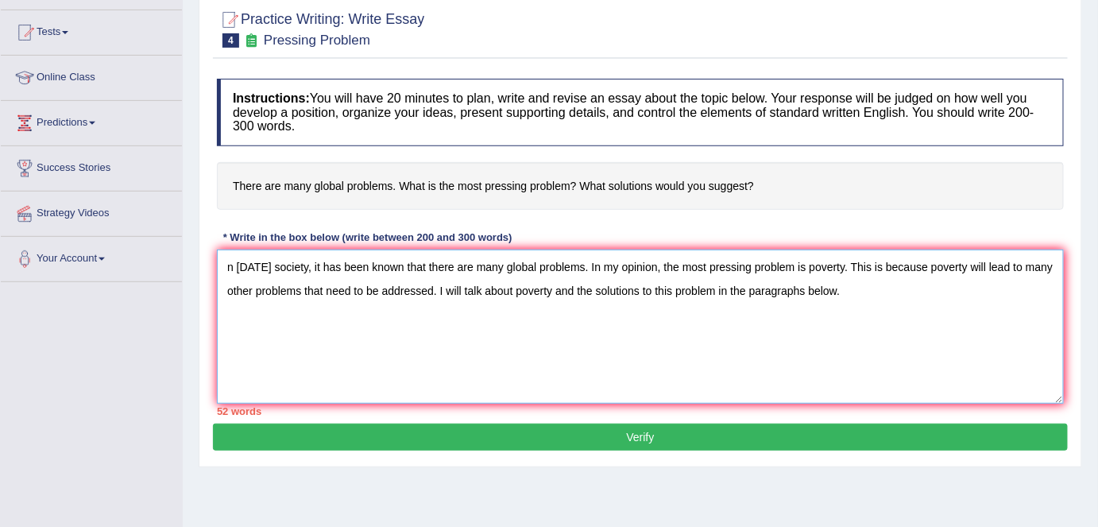
click at [226, 261] on textarea "n [DATE] society, it has been known that there are many global problems. In my …" at bounding box center [640, 327] width 847 height 154
type textarea "In [DATE] society, it has been known that there are many global problems. In my…"
drag, startPoint x: 877, startPoint y: 288, endPoint x: 220, endPoint y: 244, distance: 658.7
click at [220, 244] on div "Instructions: You will have 20 minutes to plan, write and revise an essay about…" at bounding box center [640, 247] width 855 height 353
click at [253, 302] on textarea "In today's society, it has been known that there are many global problems. In m…" at bounding box center [640, 327] width 847 height 154
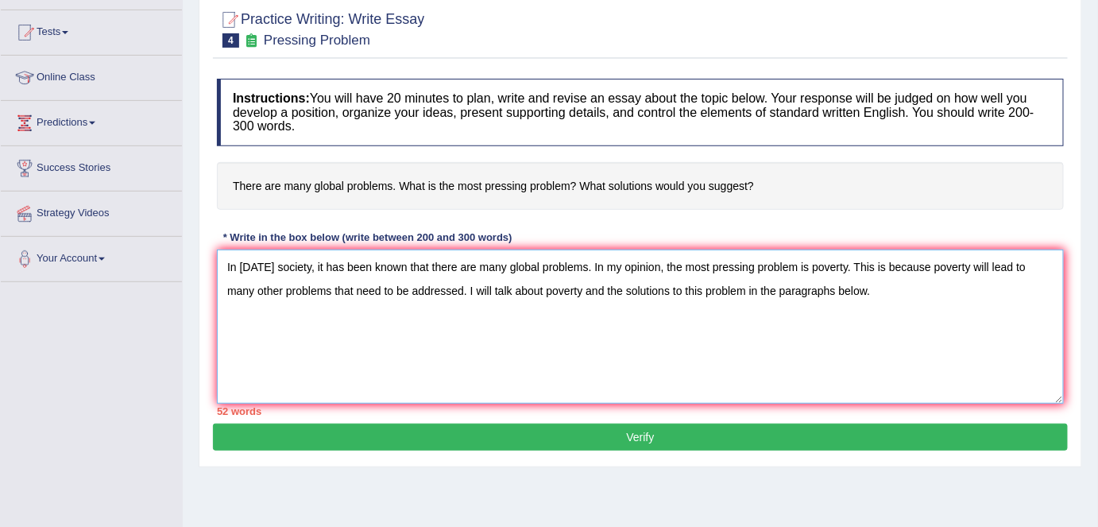
click at [331, 329] on textarea "In today's society, it has been known that there are many global problems. In m…" at bounding box center [640, 327] width 847 height 154
drag, startPoint x: 224, startPoint y: 260, endPoint x: 903, endPoint y: 298, distance: 679.7
click at [903, 298] on textarea "In today's society, it has been known that there are many global problems. In m…" at bounding box center [640, 327] width 847 height 154
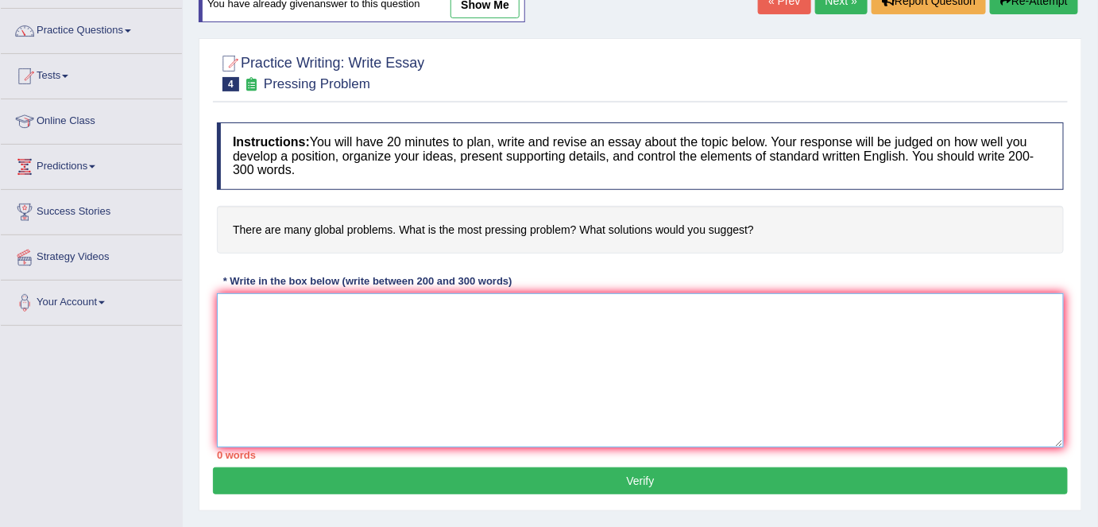
scroll to position [0, 0]
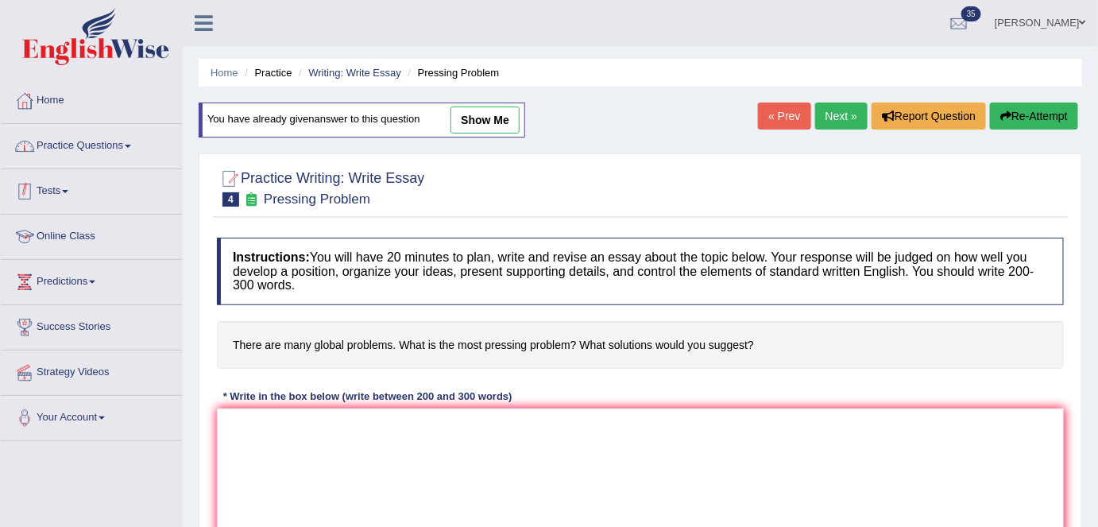
click at [93, 150] on link "Practice Questions" at bounding box center [91, 144] width 181 height 40
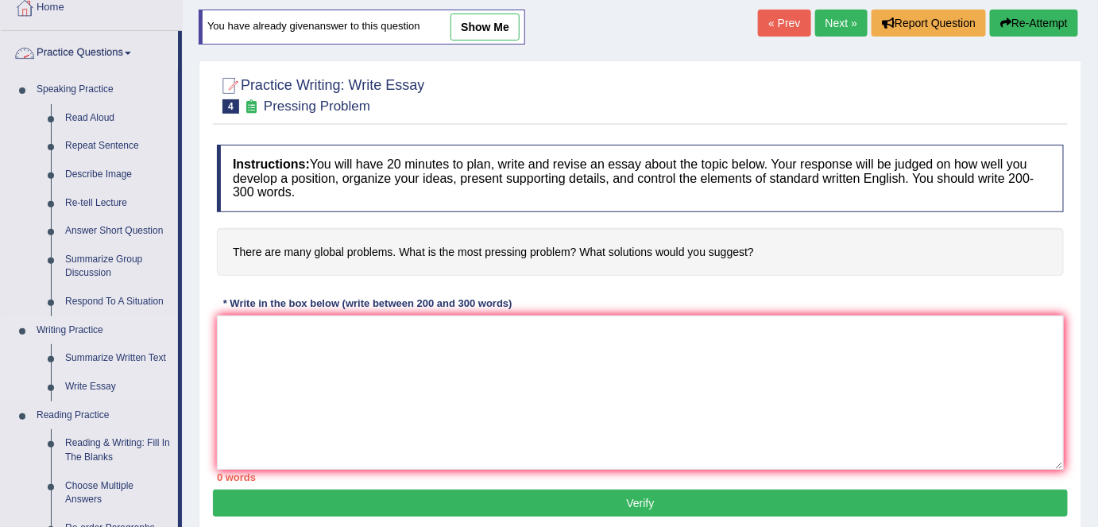
scroll to position [99, 0]
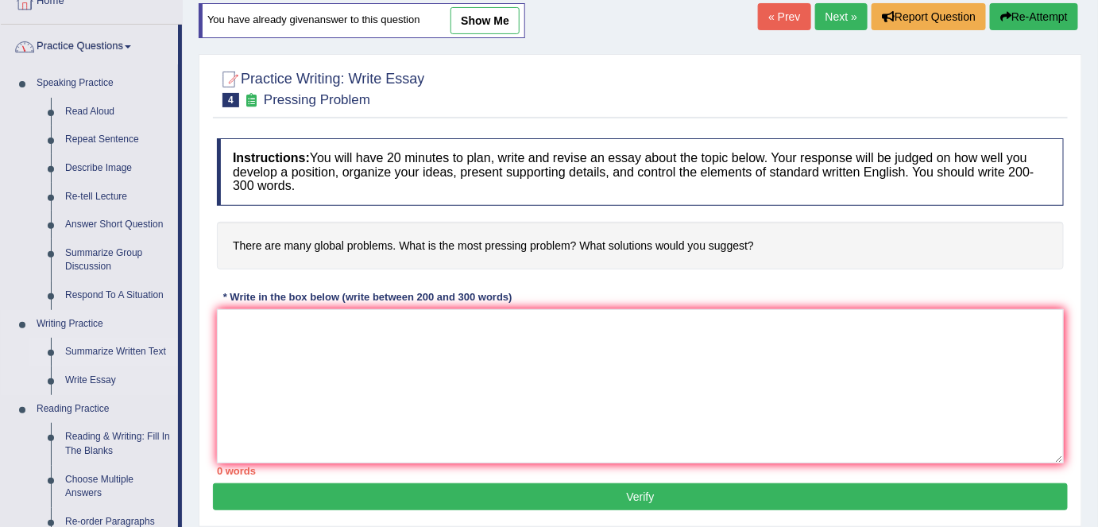
click at [100, 354] on link "Summarize Written Text" at bounding box center [118, 352] width 120 height 29
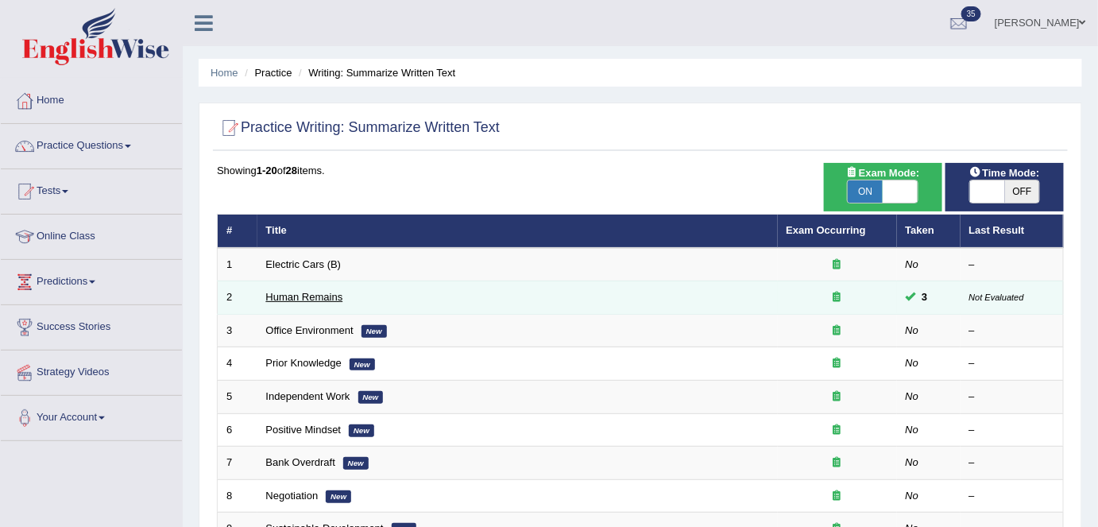
click at [325, 296] on link "Human Remains" at bounding box center [304, 297] width 77 height 12
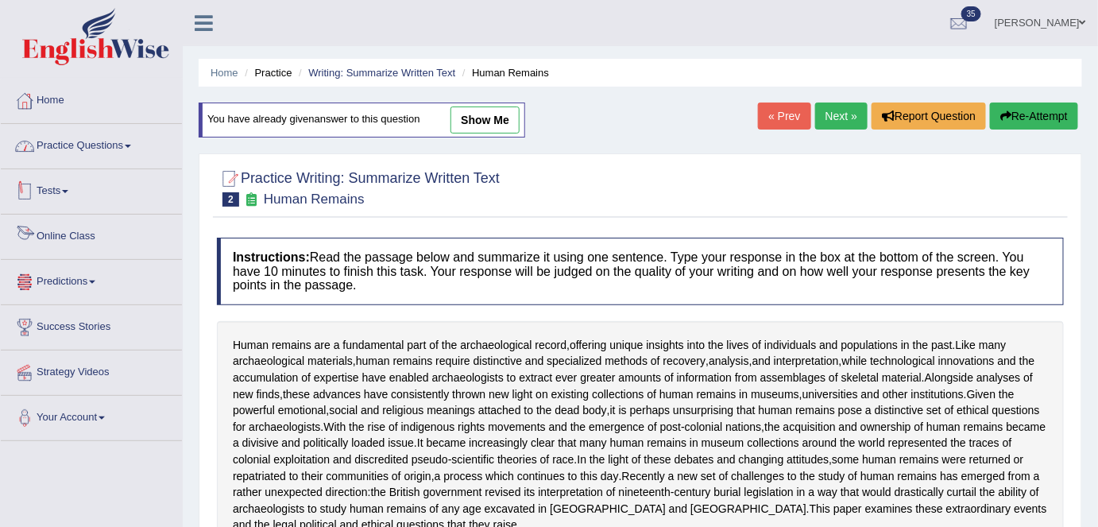
drag, startPoint x: 121, startPoint y: 149, endPoint x: 134, endPoint y: 164, distance: 19.1
click at [121, 149] on link "Practice Questions" at bounding box center [91, 144] width 181 height 40
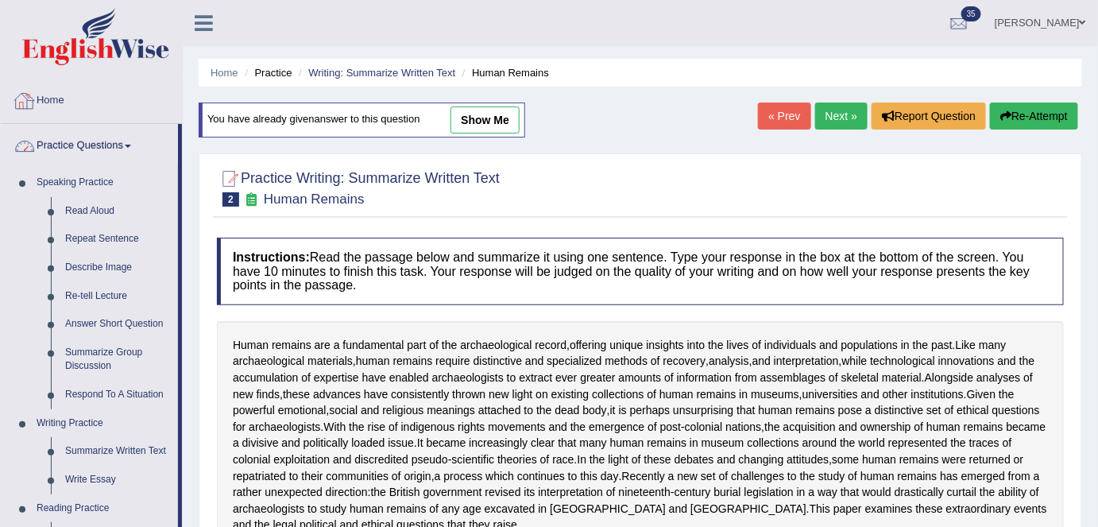
click at [100, 109] on link "Home" at bounding box center [91, 99] width 181 height 40
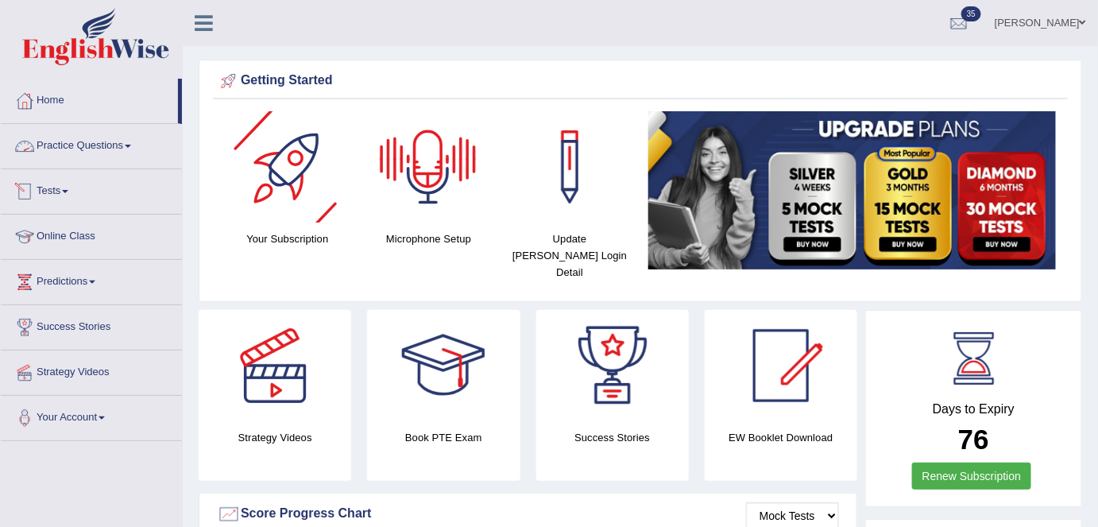
click at [130, 150] on link "Practice Questions" at bounding box center [91, 144] width 181 height 40
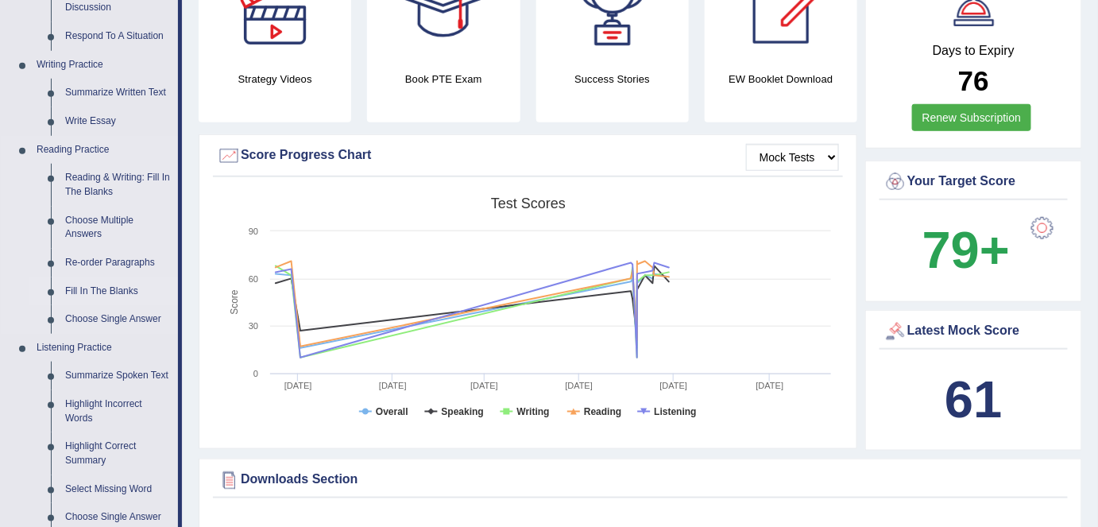
scroll to position [360, 0]
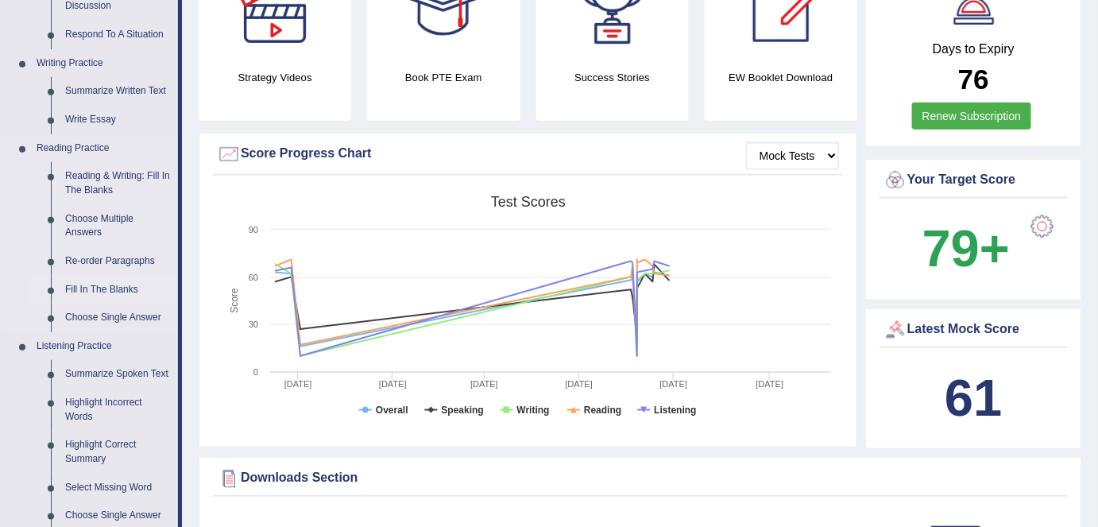
click at [127, 293] on link "Fill In The Blanks" at bounding box center [118, 290] width 120 height 29
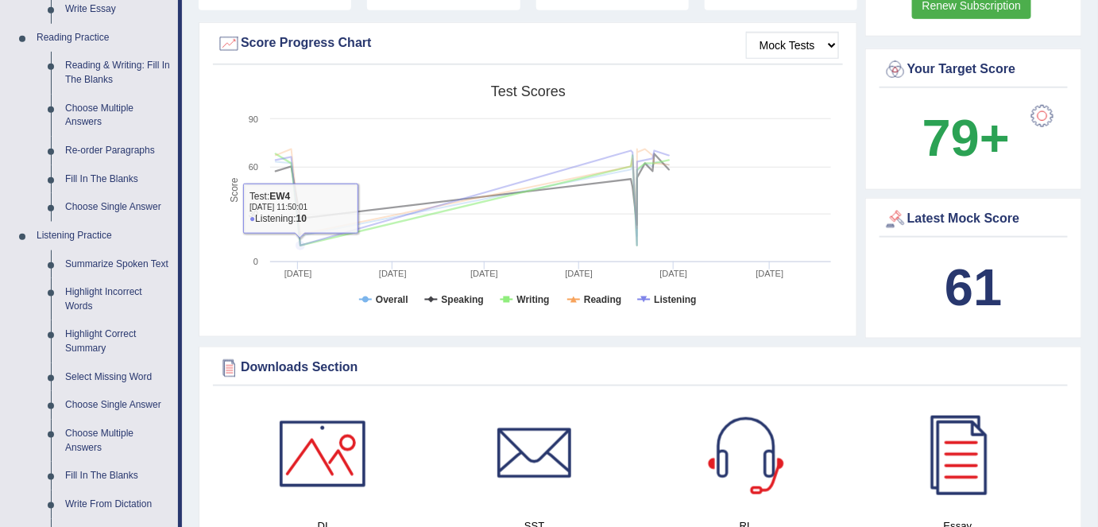
scroll to position [1106, 0]
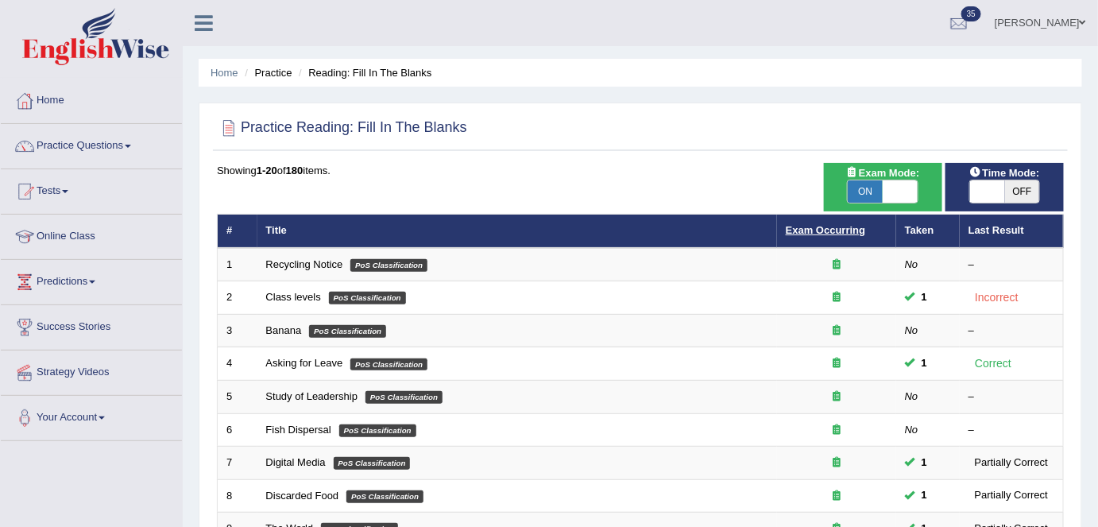
click at [830, 224] on link "Exam Occurring" at bounding box center [825, 230] width 79 height 12
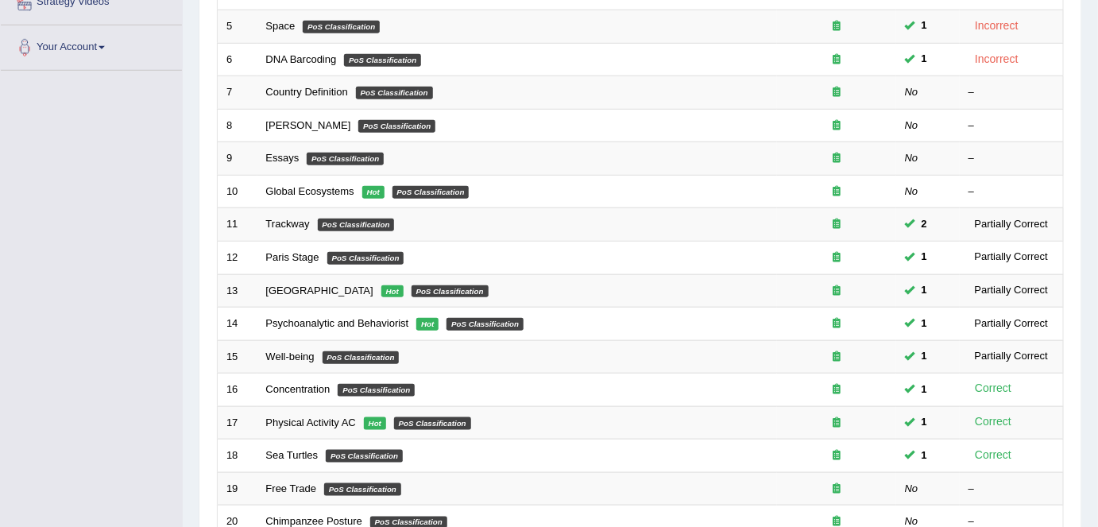
scroll to position [518, 0]
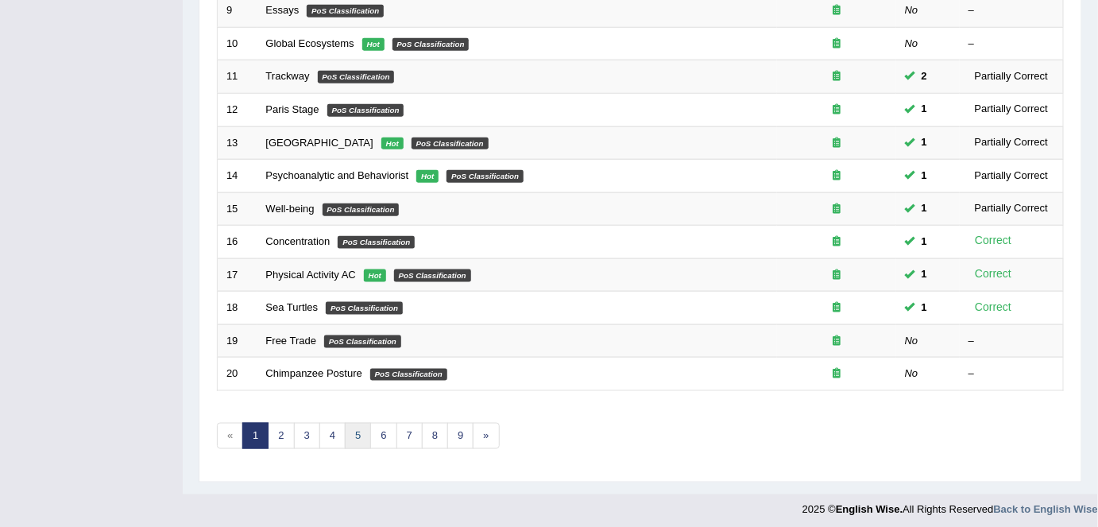
click at [366, 428] on link "5" at bounding box center [358, 436] width 26 height 26
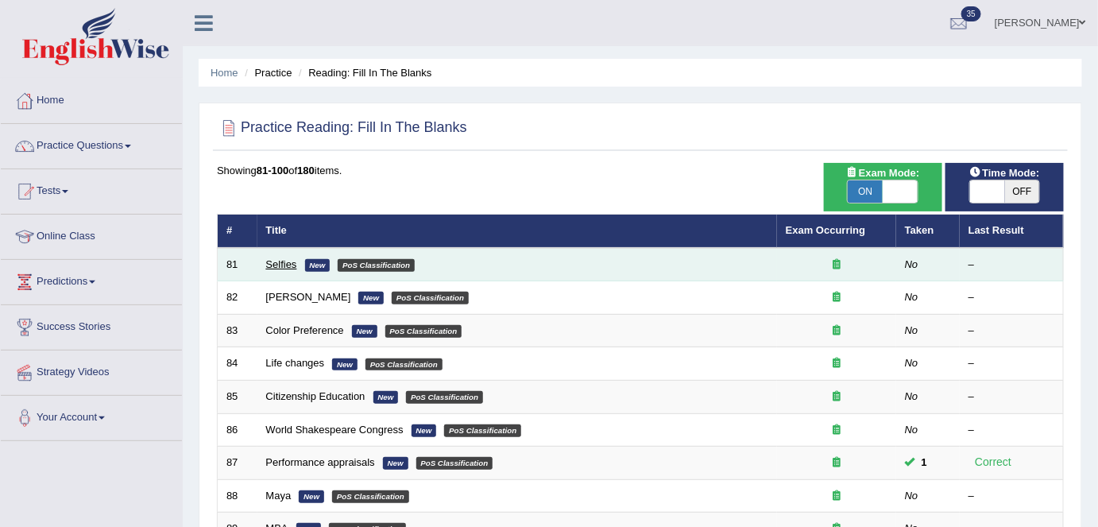
click at [288, 267] on link "Selfies" at bounding box center [281, 264] width 31 height 12
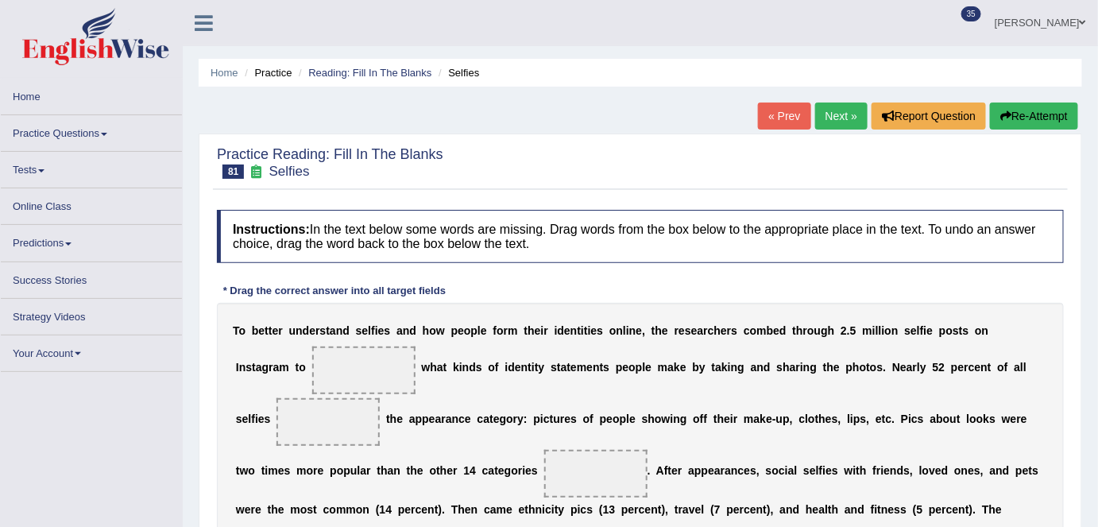
click at [830, 113] on link "Next »" at bounding box center [841, 116] width 52 height 27
click at [832, 114] on link "Next »" at bounding box center [841, 116] width 52 height 27
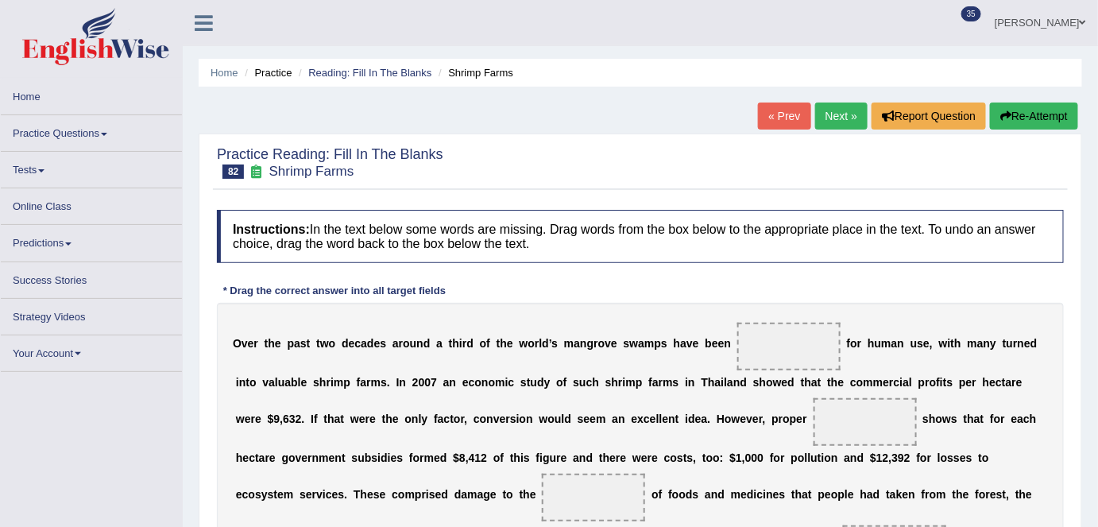
click at [836, 122] on link "Next »" at bounding box center [841, 116] width 52 height 27
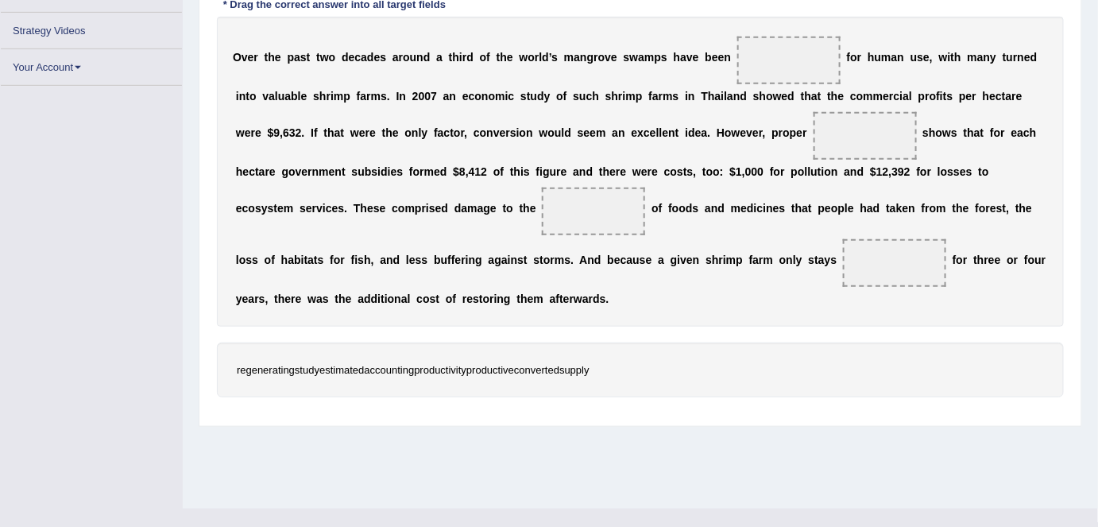
scroll to position [257, 0]
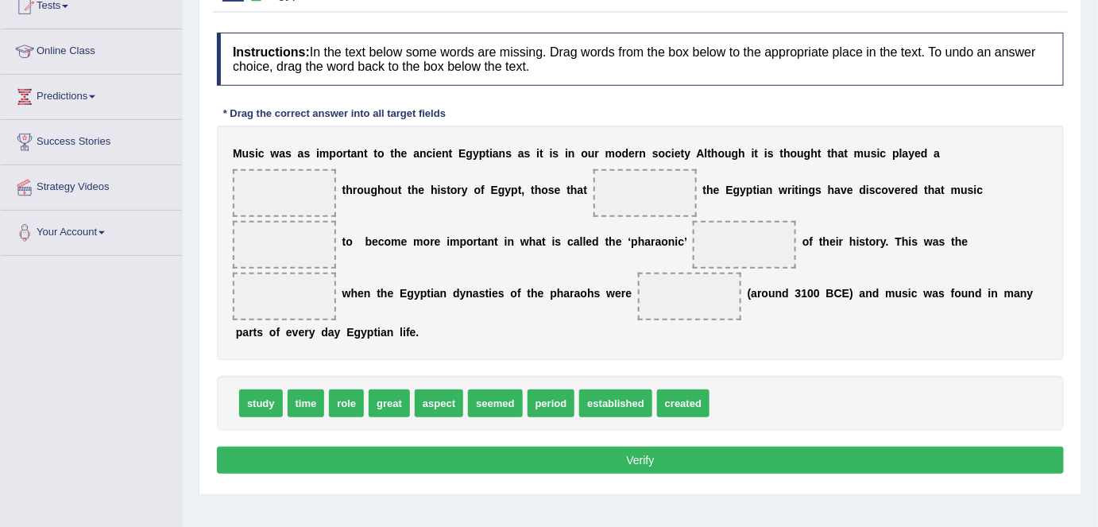
scroll to position [184, 0]
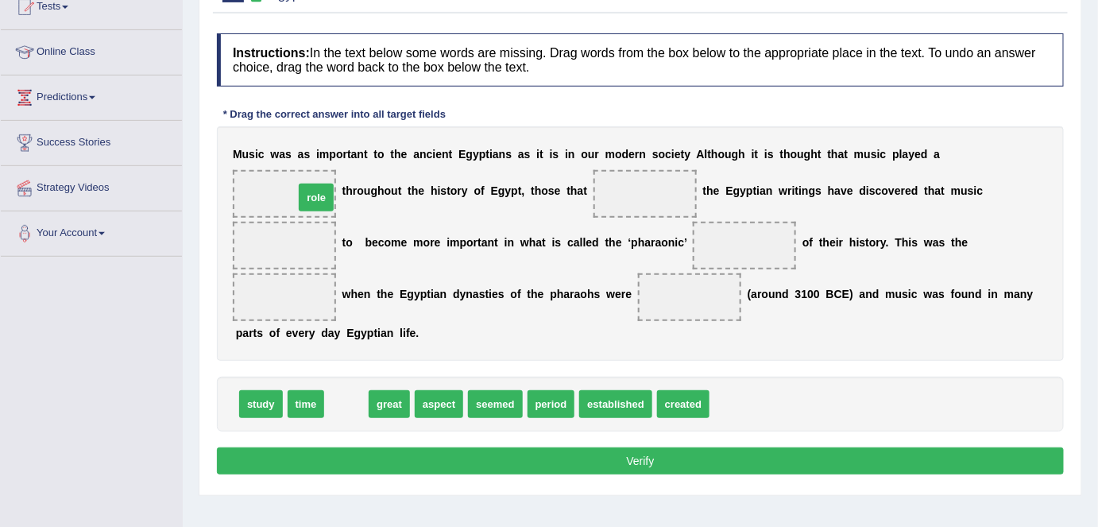
drag, startPoint x: 334, startPoint y: 403, endPoint x: 303, endPoint y: 195, distance: 210.5
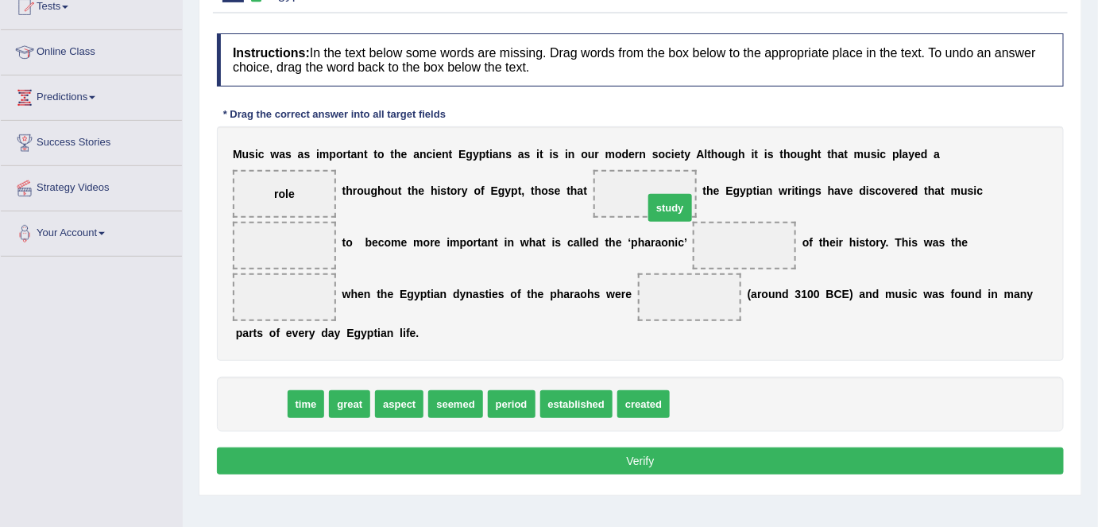
drag, startPoint x: 258, startPoint y: 403, endPoint x: 667, endPoint y: 206, distance: 453.5
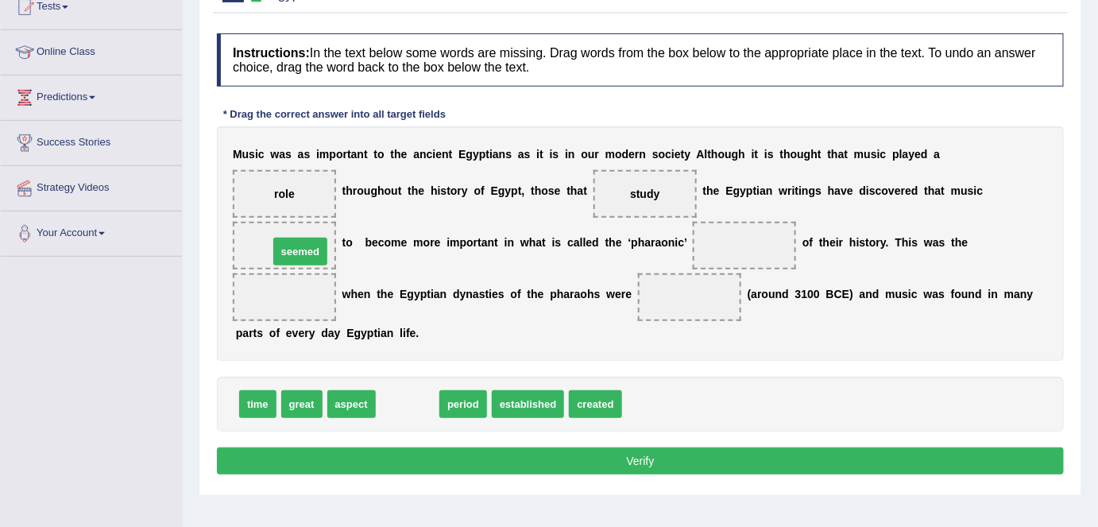
drag, startPoint x: 401, startPoint y: 384, endPoint x: 290, endPoint y: 244, distance: 178.2
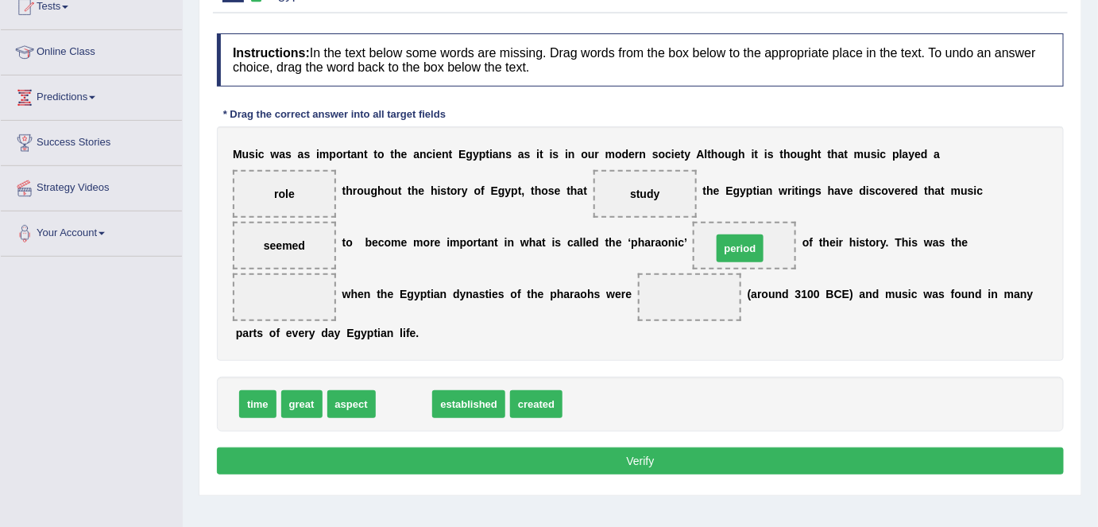
drag, startPoint x: 409, startPoint y: 403, endPoint x: 745, endPoint y: 246, distance: 370.8
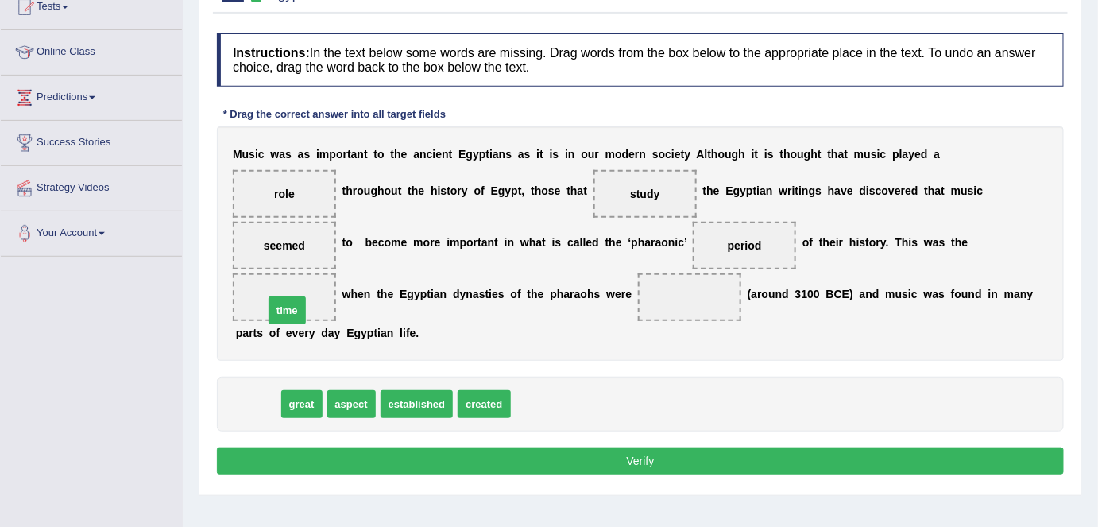
drag, startPoint x: 246, startPoint y: 399, endPoint x: 276, endPoint y: 303, distance: 100.8
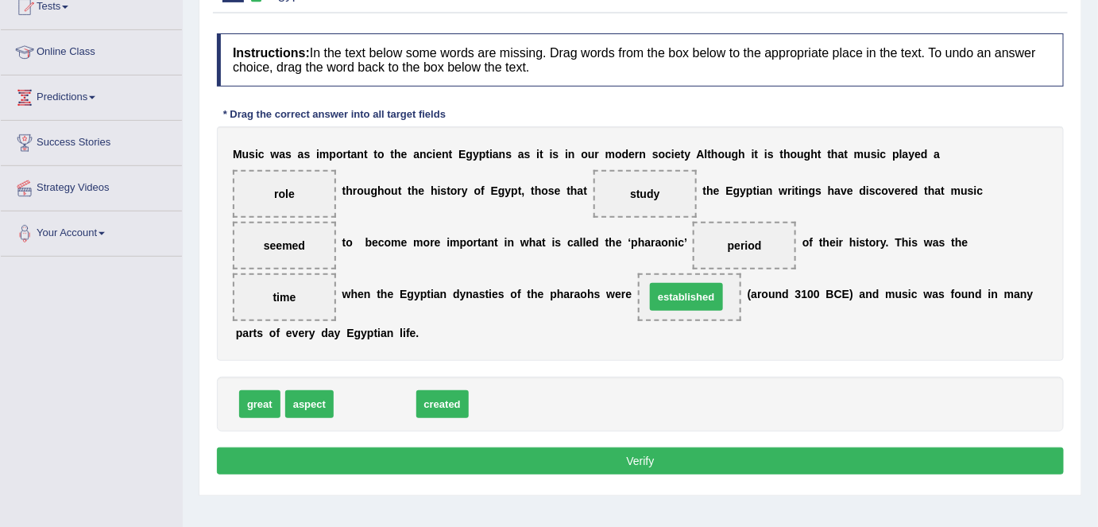
drag, startPoint x: 379, startPoint y: 407, endPoint x: 692, endPoint y: 299, distance: 331.2
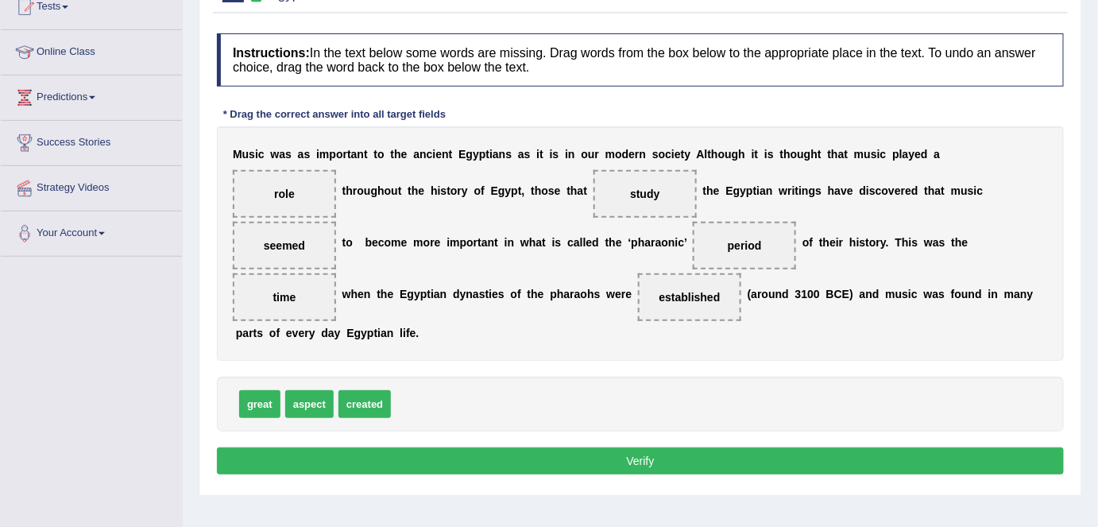
click at [648, 464] on button "Verify" at bounding box center [640, 460] width 847 height 27
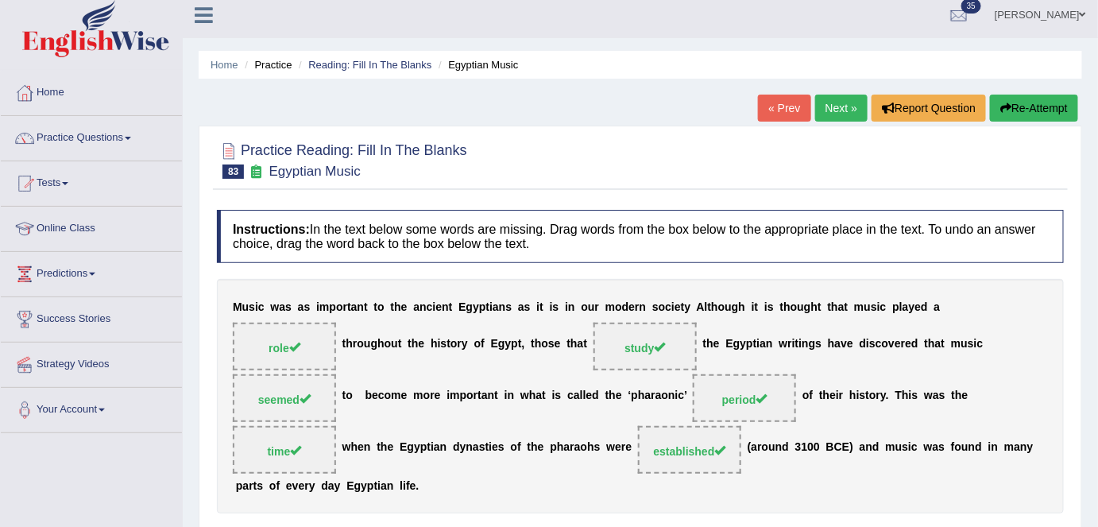
scroll to position [0, 0]
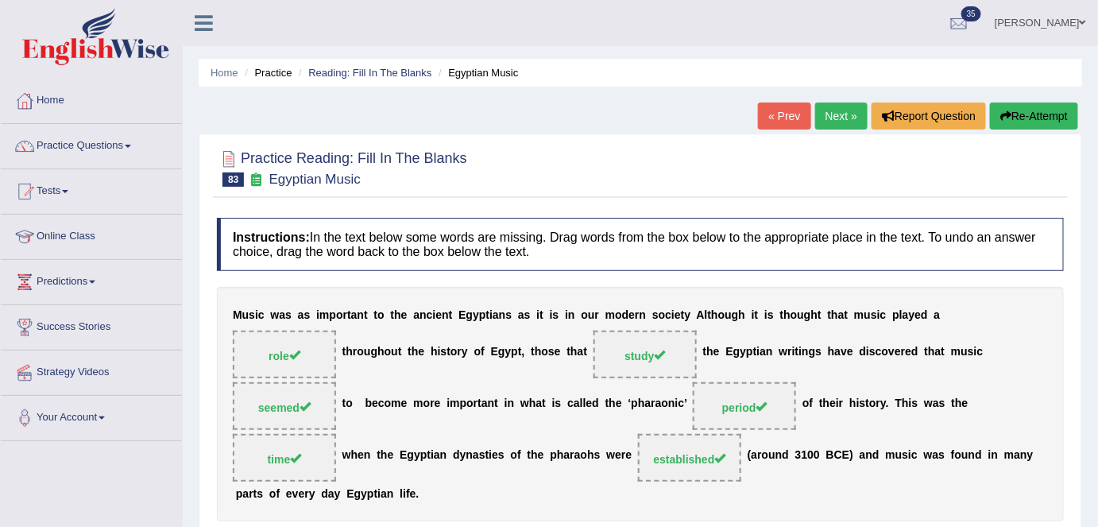
click at [830, 126] on link "Next »" at bounding box center [841, 116] width 52 height 27
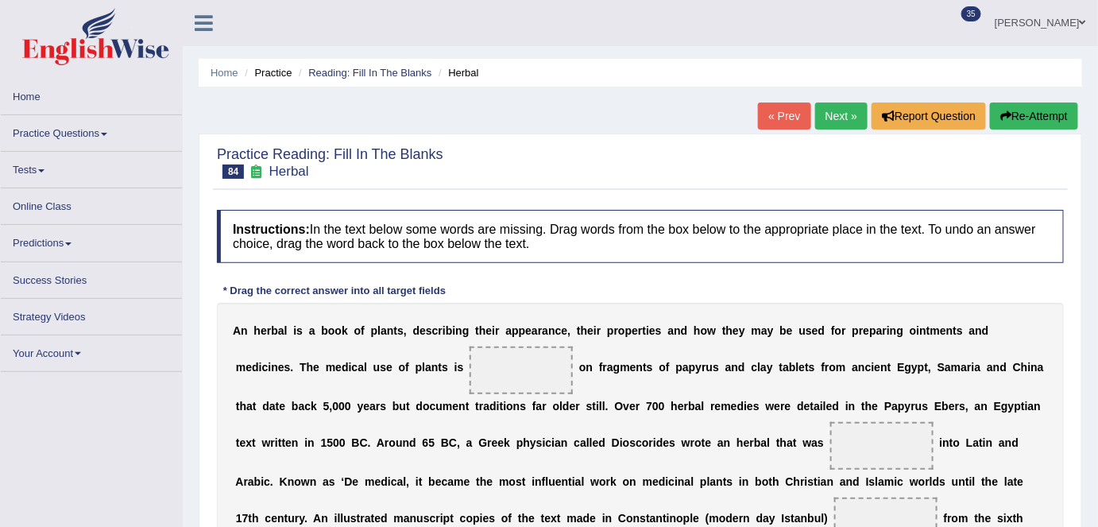
click at [831, 109] on link "Next »" at bounding box center [841, 116] width 52 height 27
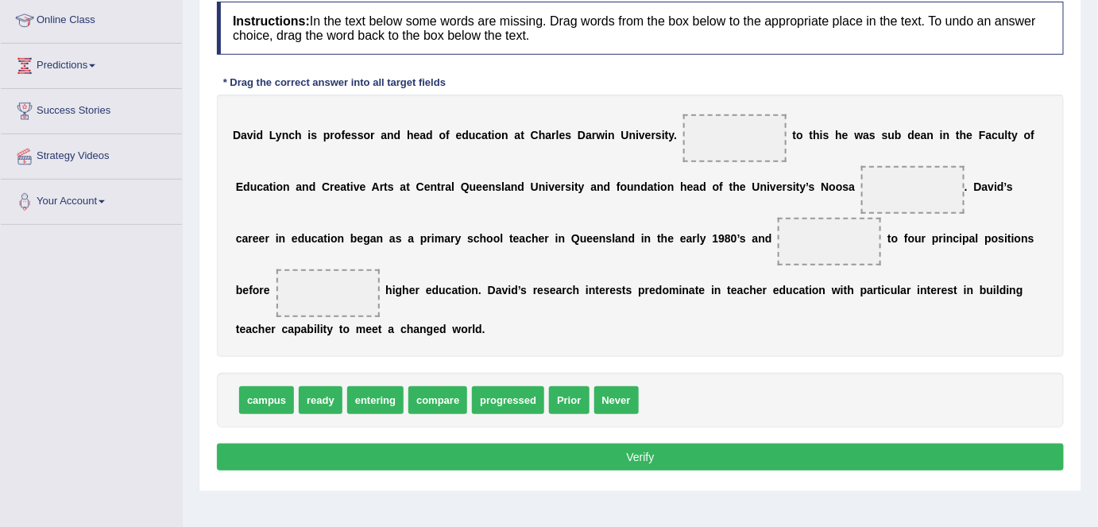
scroll to position [205, 0]
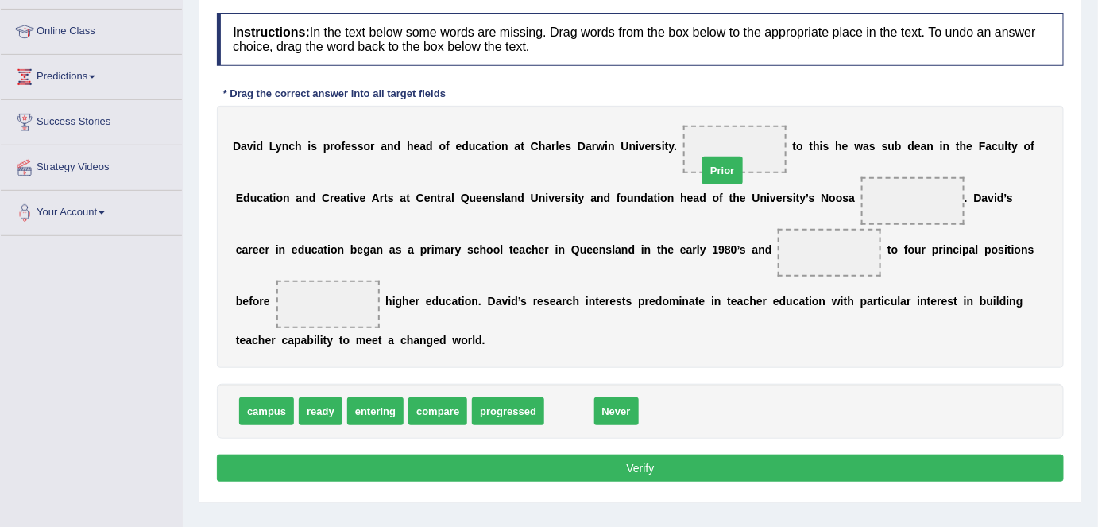
drag, startPoint x: 555, startPoint y: 409, endPoint x: 710, endPoint y: 164, distance: 289.7
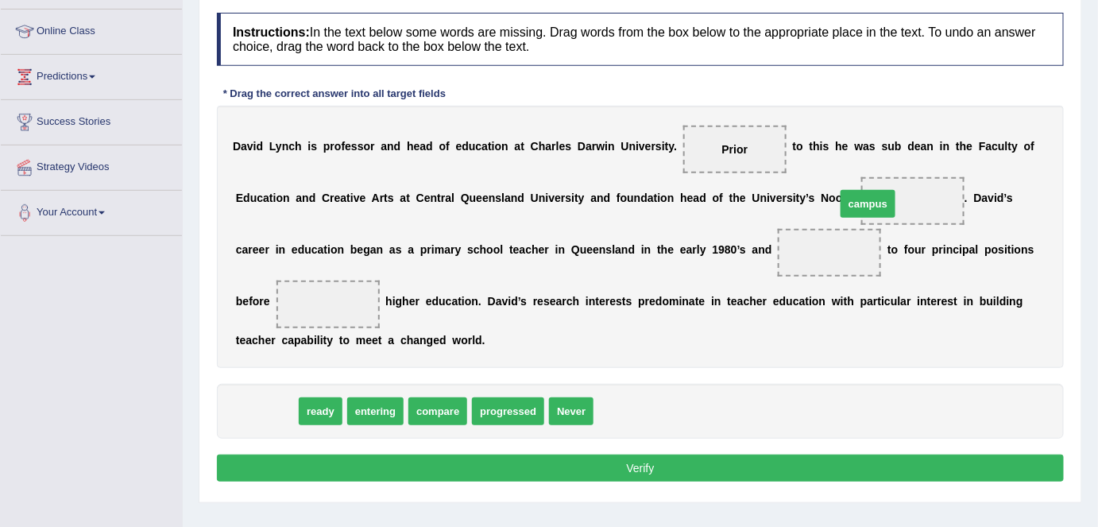
drag, startPoint x: 266, startPoint y: 414, endPoint x: 868, endPoint y: 207, distance: 636.3
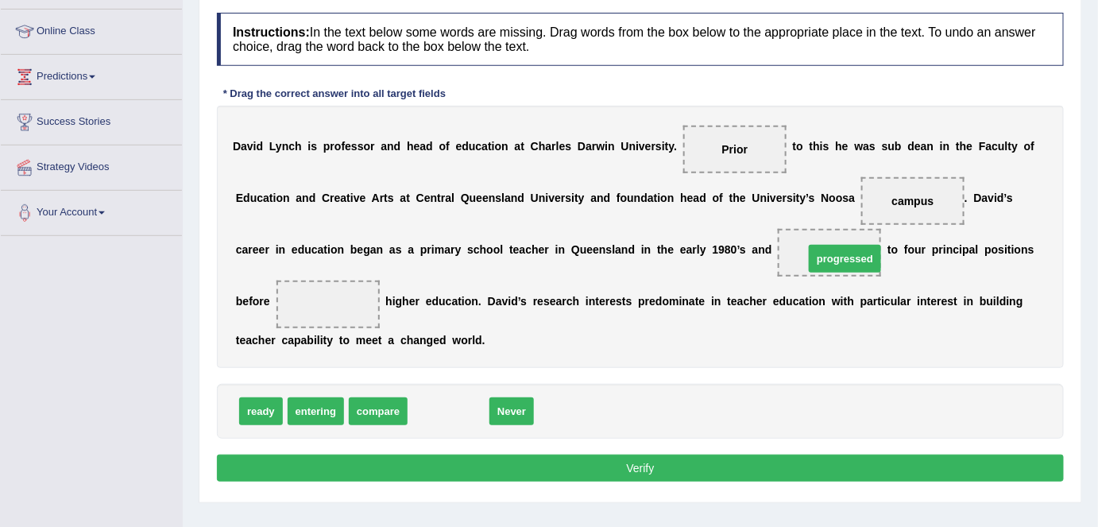
drag, startPoint x: 465, startPoint y: 407, endPoint x: 861, endPoint y: 254, distance: 424.9
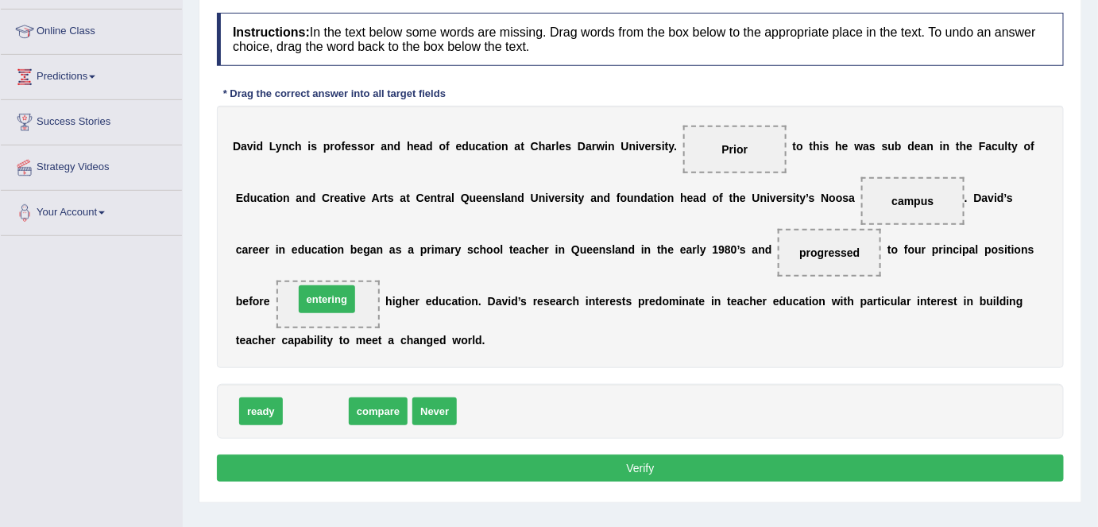
drag, startPoint x: 317, startPoint y: 407, endPoint x: 328, endPoint y: 296, distance: 111.8
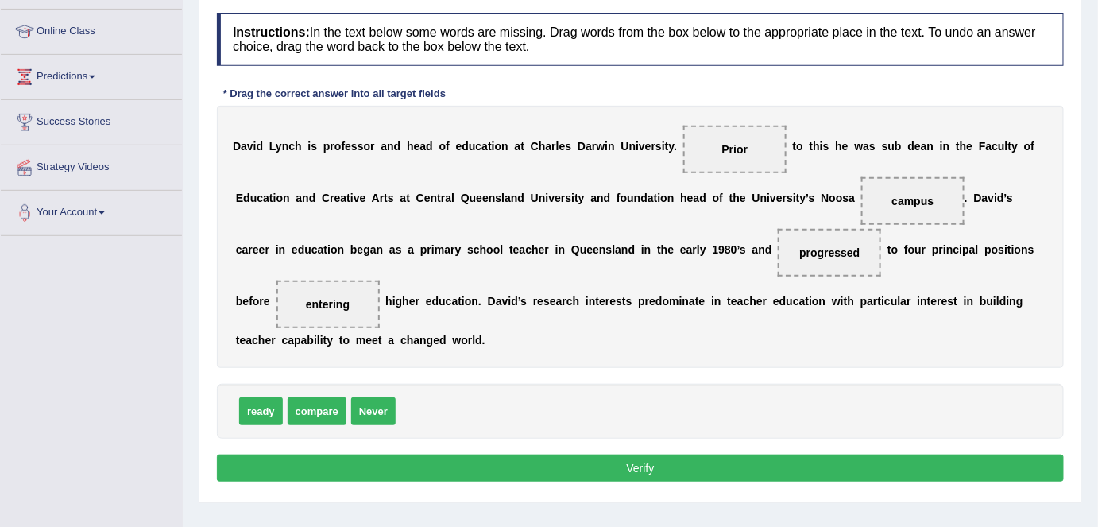
click at [641, 460] on button "Verify" at bounding box center [640, 468] width 847 height 27
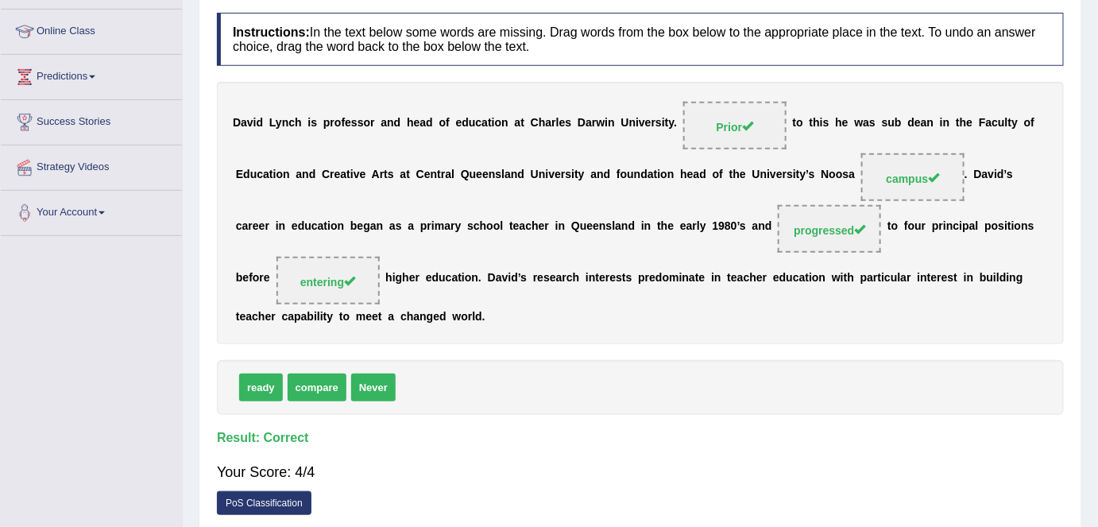
scroll to position [0, 0]
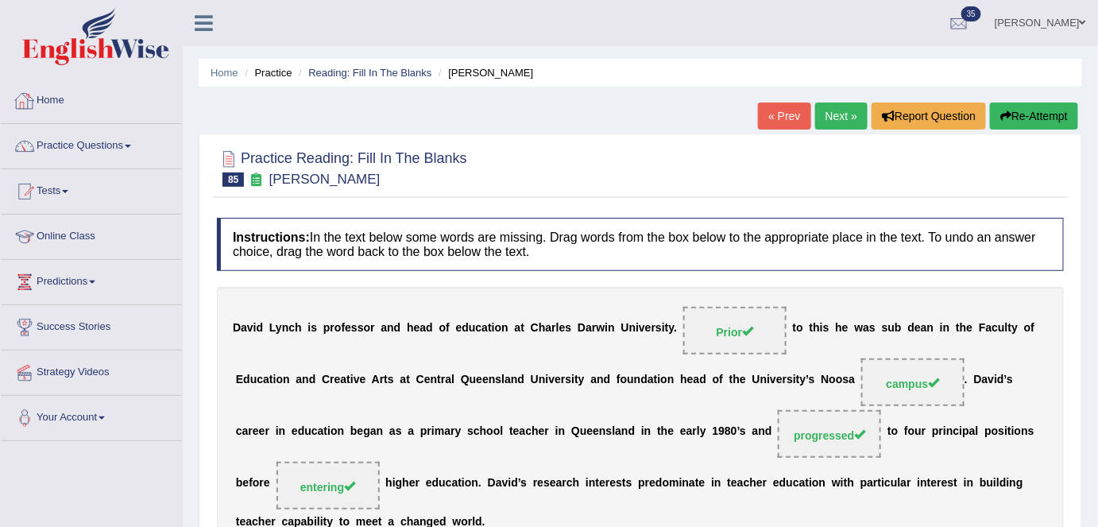
click at [92, 97] on link "Home" at bounding box center [91, 99] width 181 height 40
